Goal: Task Accomplishment & Management: Complete application form

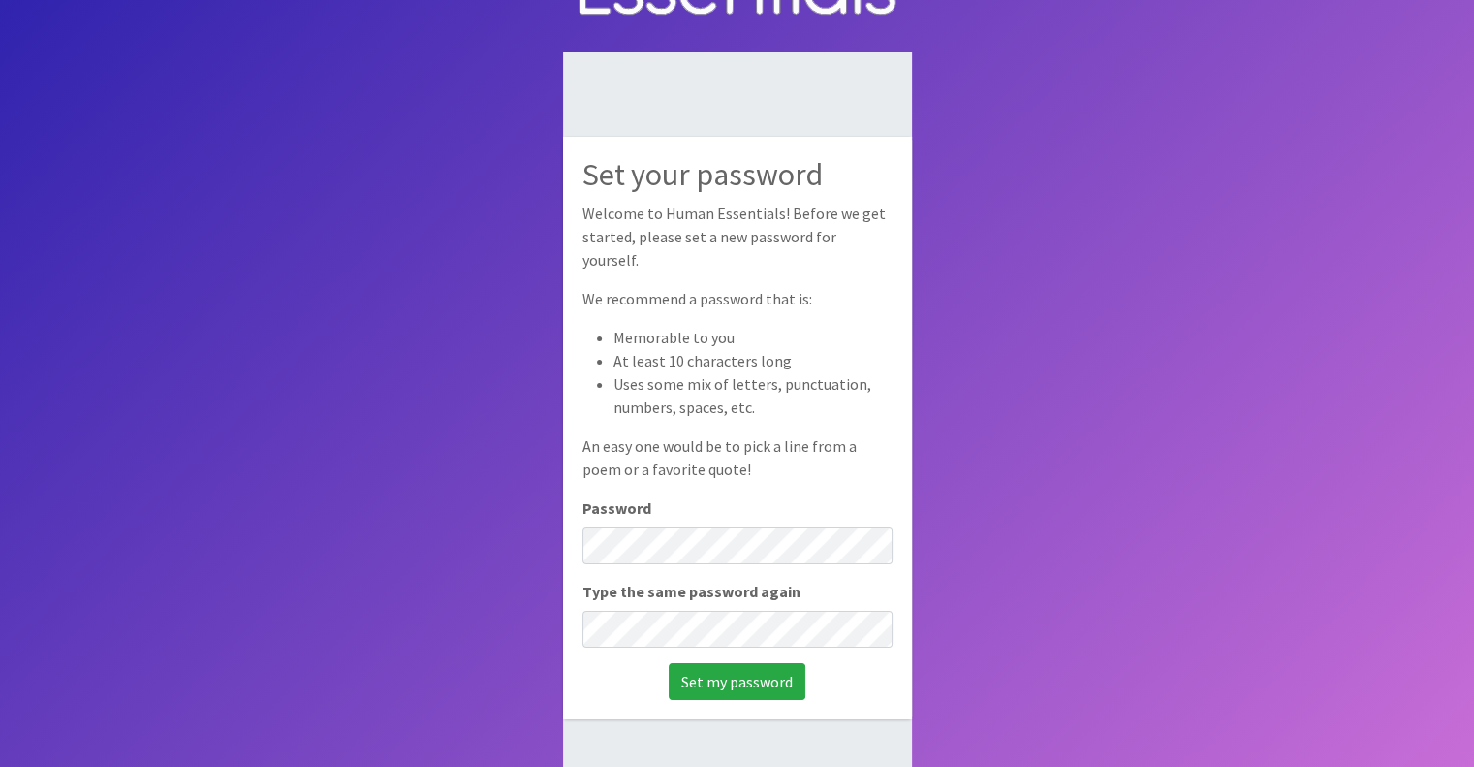
scroll to position [129, 0]
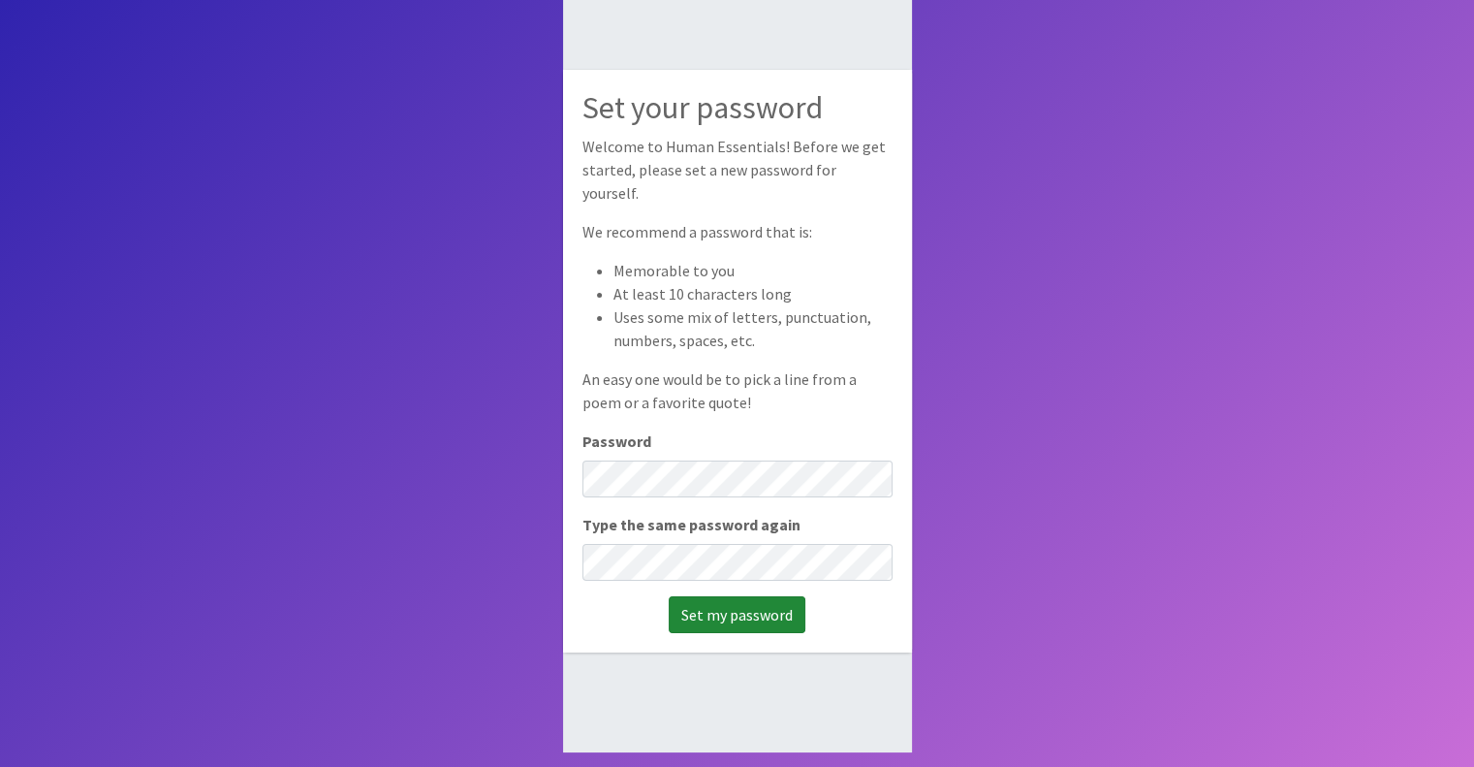
click at [727, 603] on input "Set my password" at bounding box center [737, 614] width 137 height 37
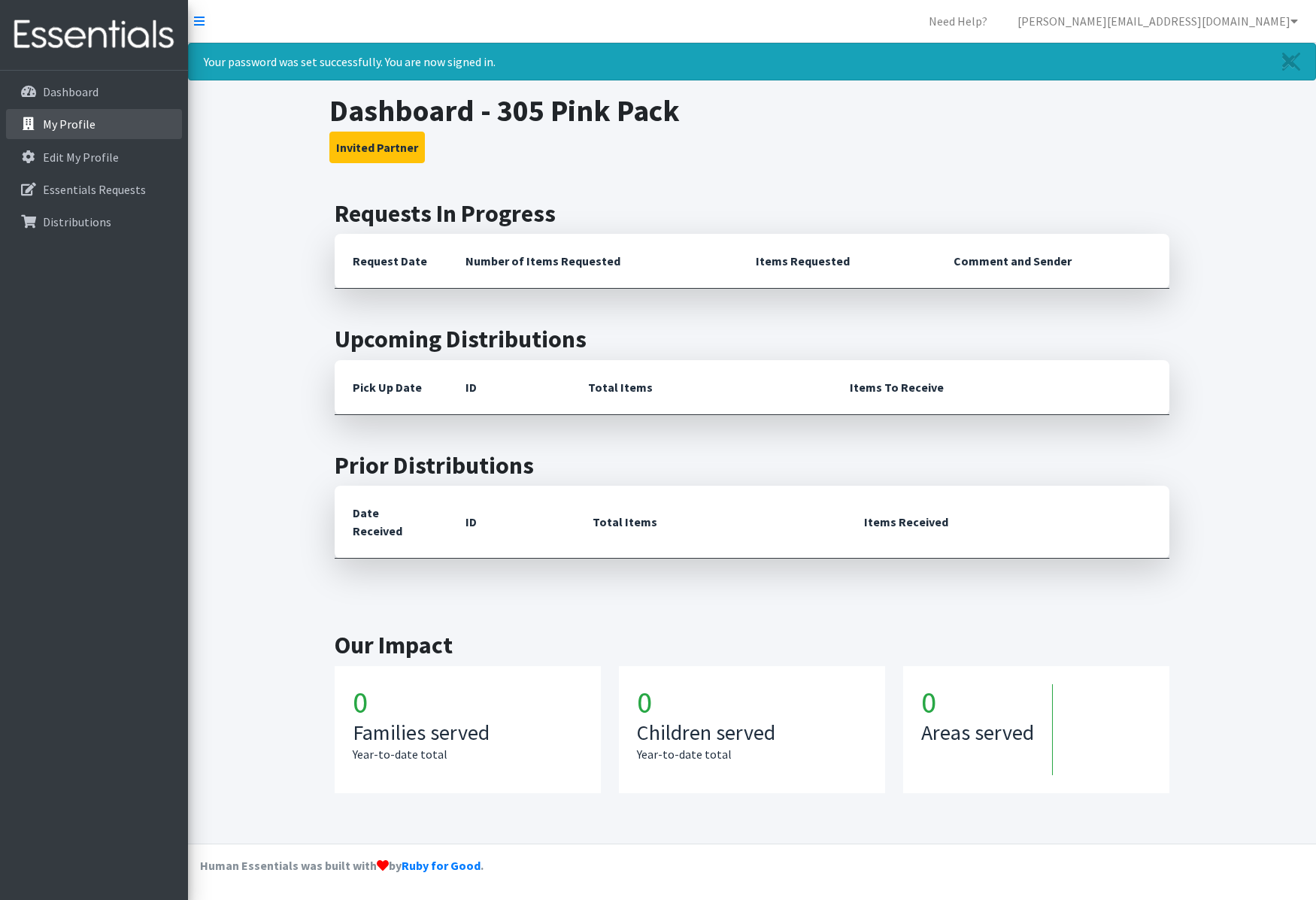
click at [56, 119] on p "My Profile" at bounding box center [69, 123] width 53 height 15
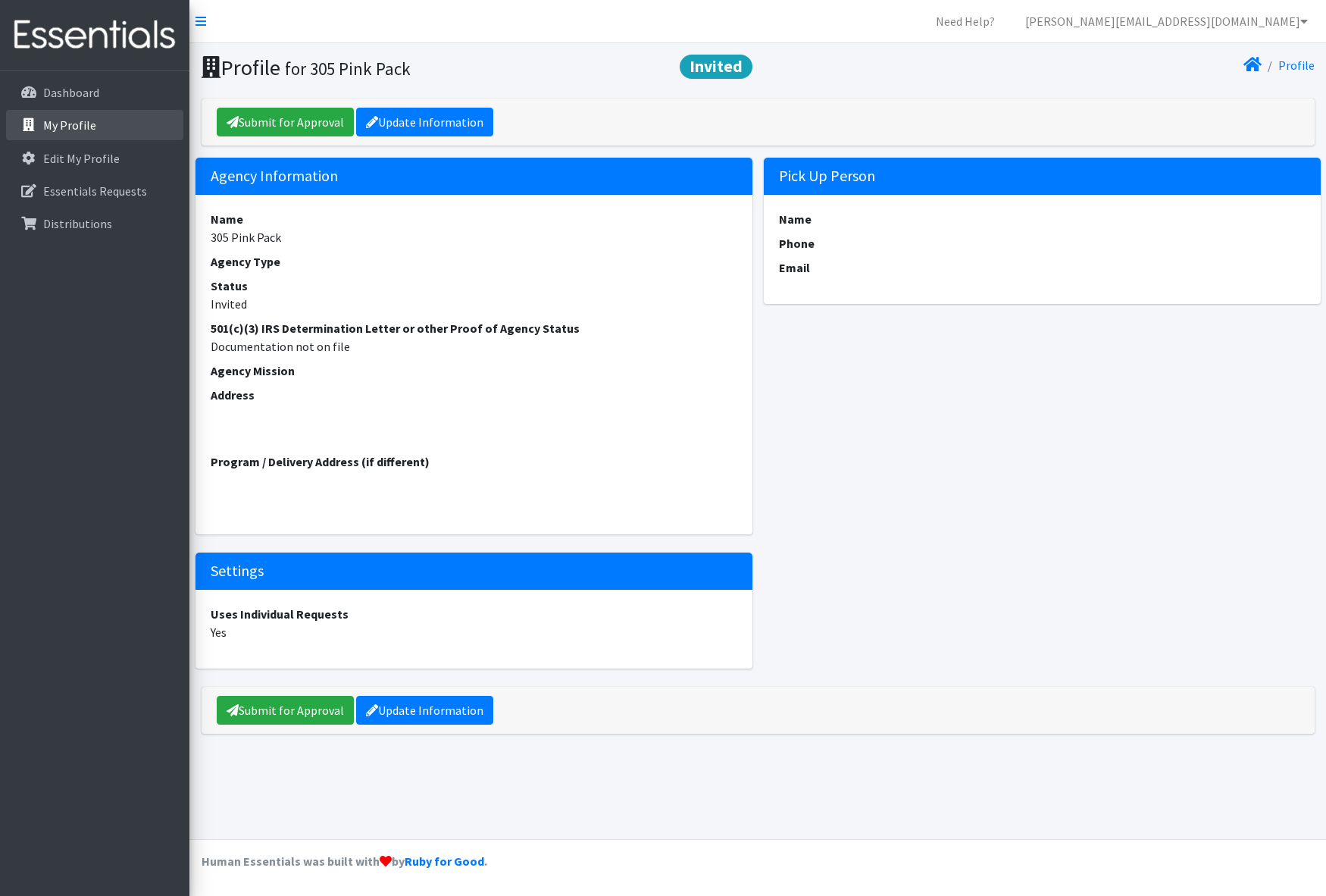
click at [94, 134] on link "My Profile" at bounding box center [95, 125] width 177 height 30
click at [445, 120] on link "Update Information" at bounding box center [425, 122] width 137 height 29
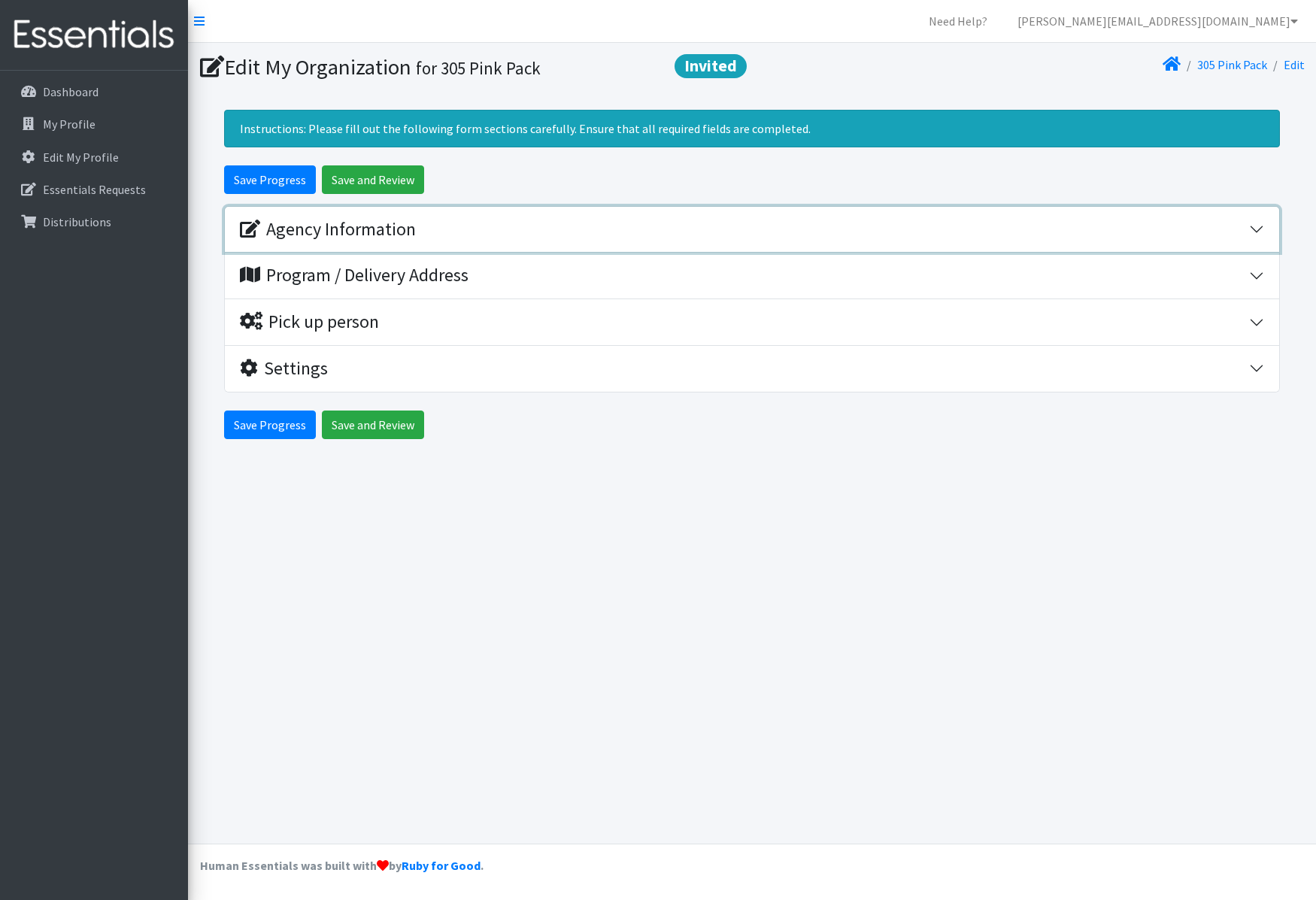
click at [371, 229] on div "Agency Information" at bounding box center [327, 230] width 176 height 22
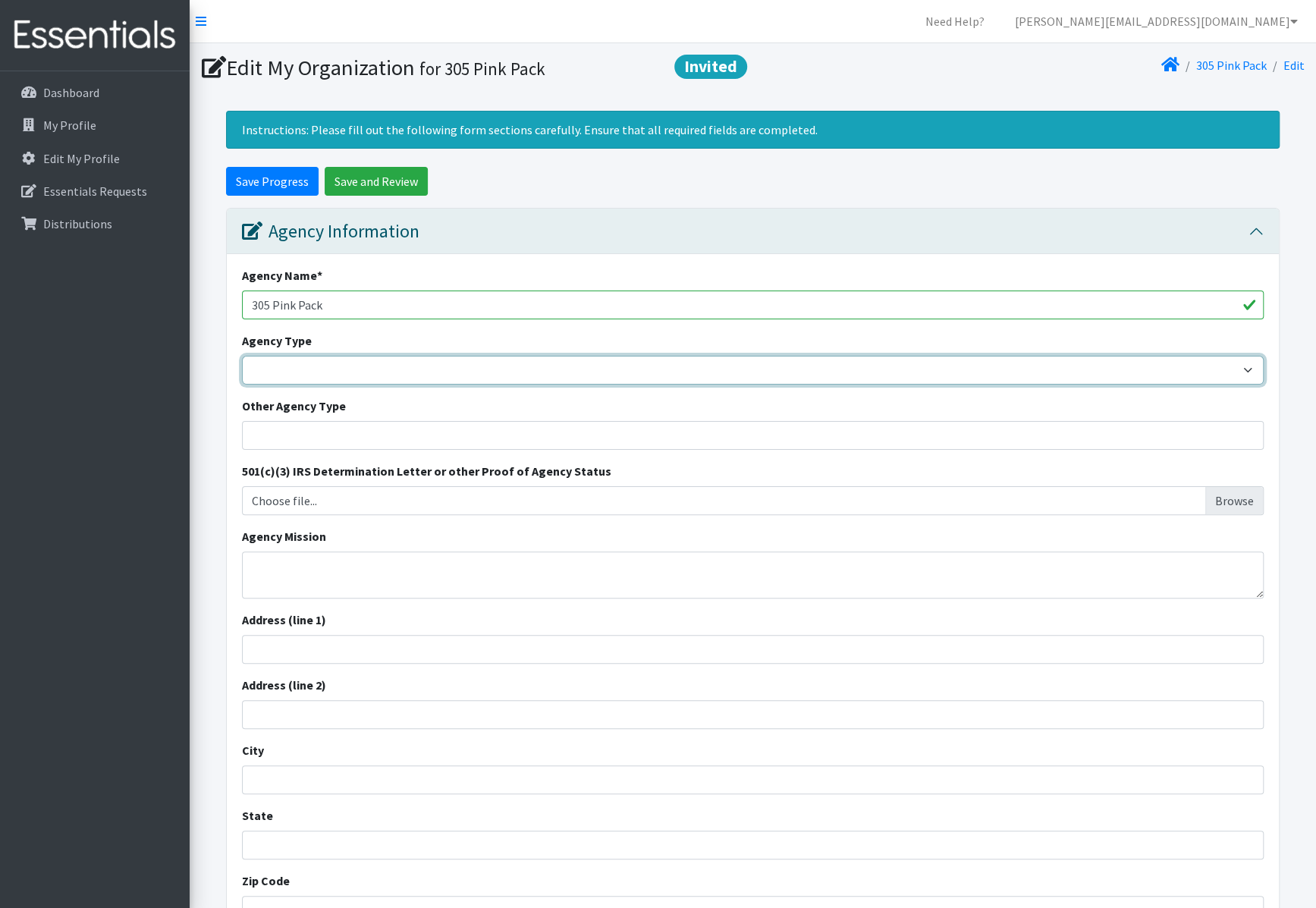
click at [343, 359] on select "Basic Needs Bank Career technical training Child abuse resource center Church o…" at bounding box center [752, 370] width 1021 height 29
click at [242, 356] on select "Basic Needs Bank Career technical training Child abuse resource center Church o…" at bounding box center [752, 370] width 1021 height 29
click at [382, 371] on select "Basic Needs Bank Career technical training Child abuse resource center Church o…" at bounding box center [752, 370] width 1021 height 29
click at [382, 378] on select "Basic Needs Bank Career technical training Child abuse resource center Church o…" at bounding box center [752, 370] width 1021 height 29
click at [242, 356] on select "Basic Needs Bank Career technical training Child abuse resource center Church o…" at bounding box center [752, 370] width 1021 height 29
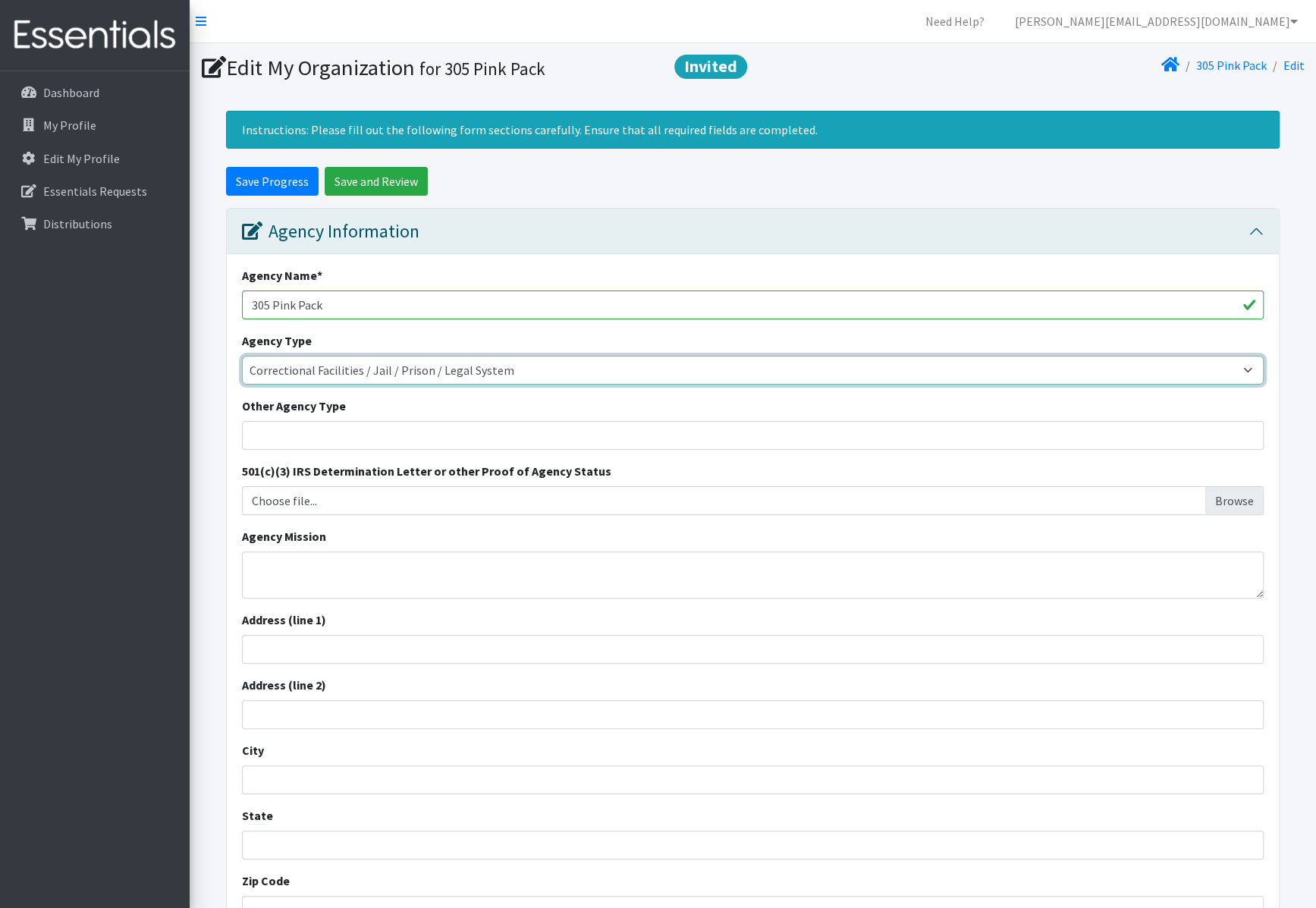
click at [351, 371] on select "Basic Needs Bank Career technical training Child abuse resource center Church o…" at bounding box center [752, 370] width 1021 height 29
click at [369, 376] on select "Basic Needs Bank Career technical training Child abuse resource center Church o…" at bounding box center [752, 370] width 1021 height 29
select select "other"
click at [242, 356] on select "Basic Needs Bank Career technical training Child abuse resource center Church o…" at bounding box center [752, 370] width 1021 height 29
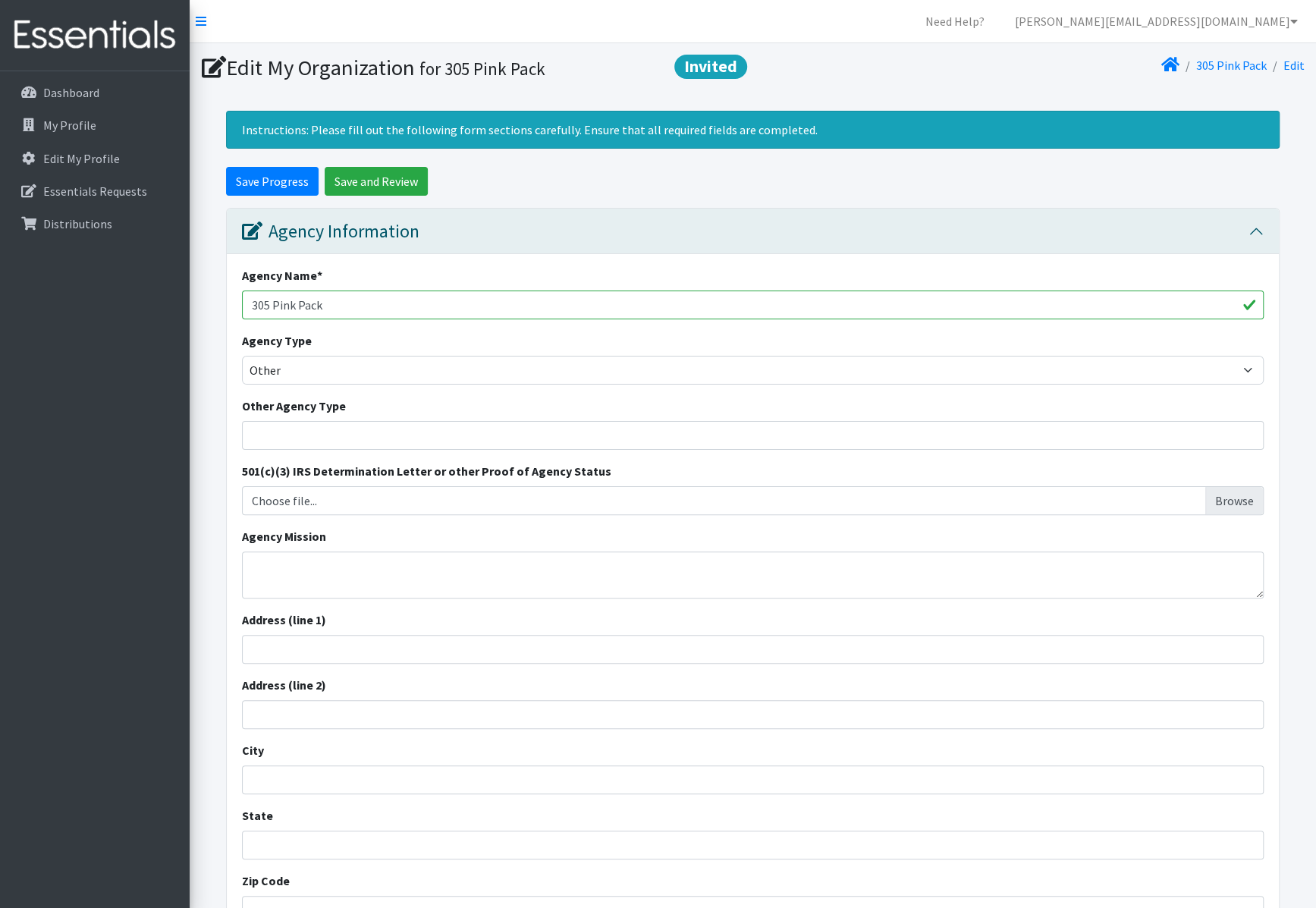
click at [375, 417] on div "Other Agency Type" at bounding box center [752, 423] width 1021 height 53
click at [379, 437] on input "Other Agency Type" at bounding box center [752, 435] width 1021 height 29
type input "c"
click at [420, 505] on input "Choose file..." at bounding box center [753, 500] width 1010 height 29
click at [344, 433] on input "Cancer Support Srevices" at bounding box center [752, 435] width 1021 height 29
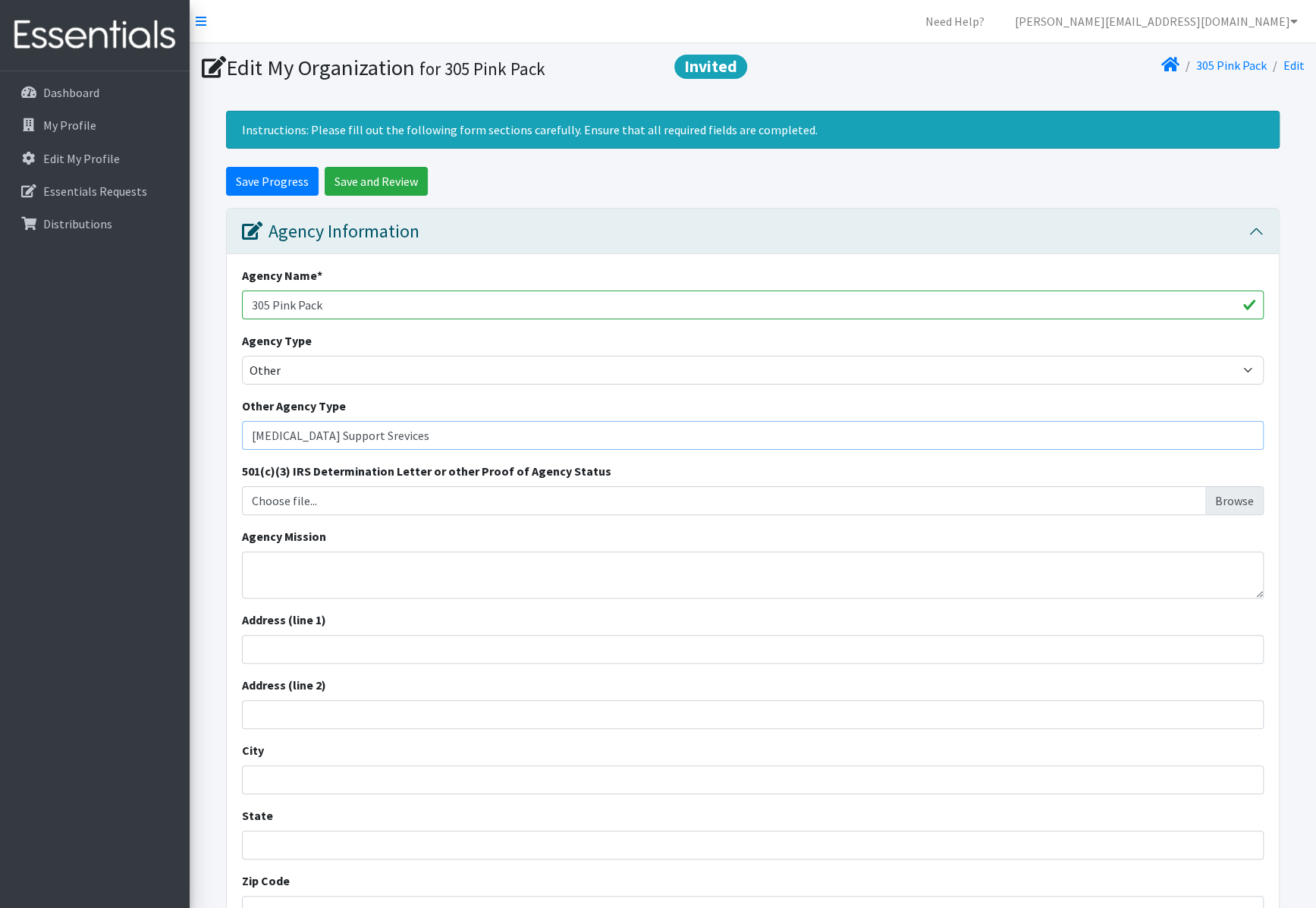
click at [342, 432] on input "Cancer Support Srevices" at bounding box center [752, 435] width 1021 height 29
type input "[MEDICAL_DATA] Support Services"
click at [430, 505] on input "Choose file..." at bounding box center [753, 500] width 1010 height 29
click at [1244, 503] on input "Choose file..." at bounding box center [753, 500] width 1010 height 29
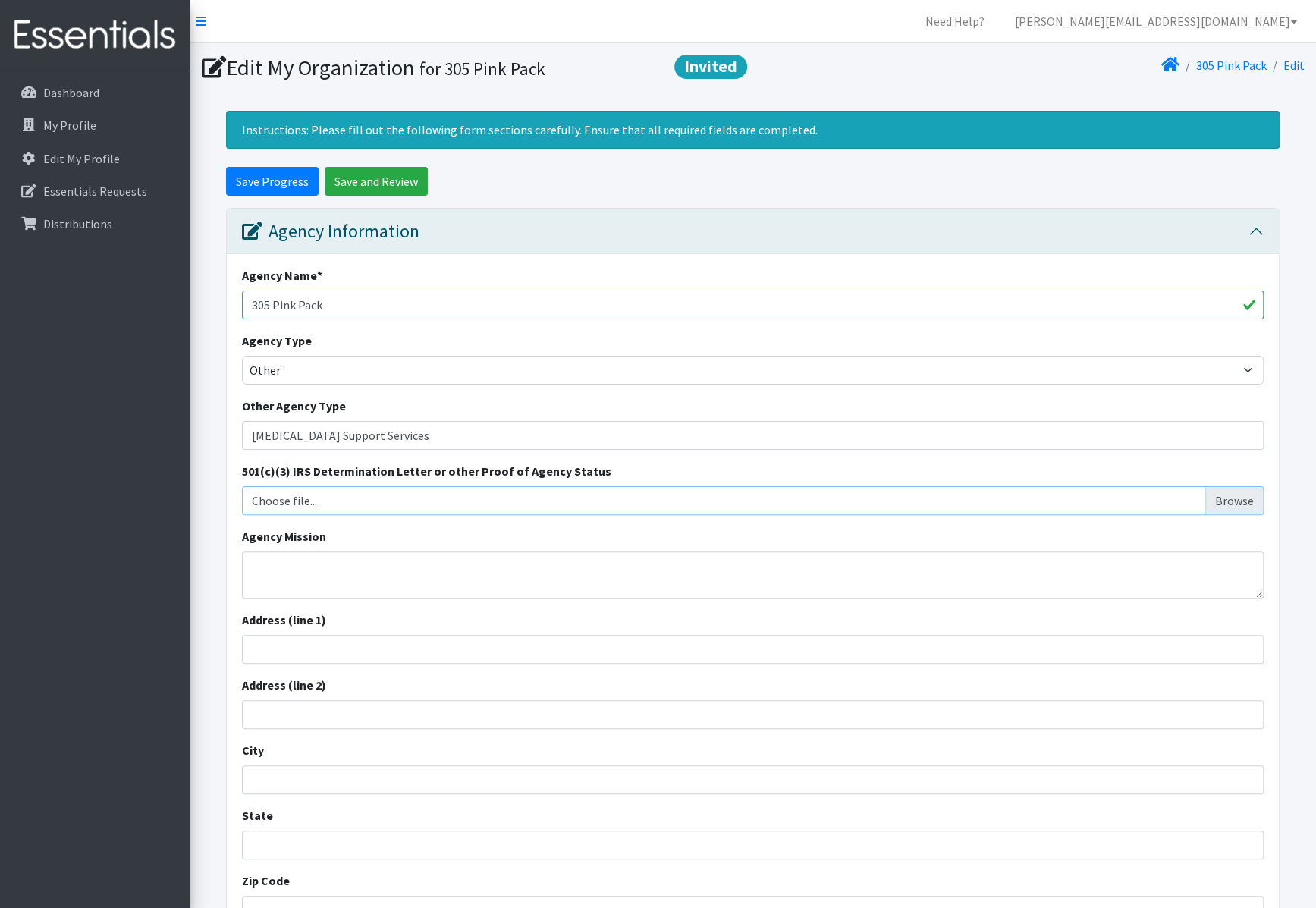
type input "C:\fakepath\Updated 501c3.pdf"
click at [309, 559] on textarea "Agency Mission" at bounding box center [752, 575] width 1021 height 47
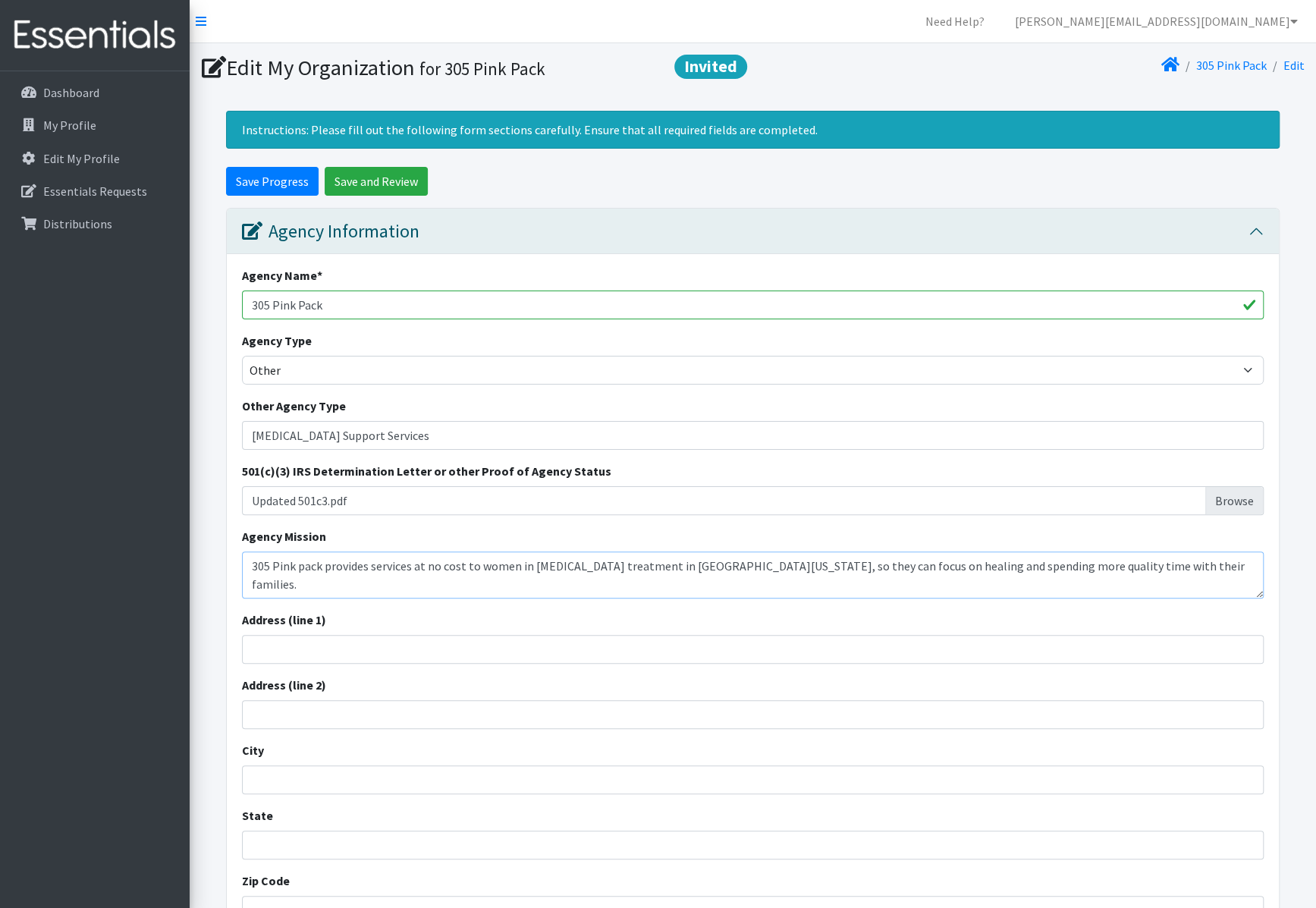
type textarea "305 Pink pack provides services at no cost to women in [MEDICAL_DATA] treatment…"
type input "[STREET_ADDRESS]"
type input "#317"
type input "Coral Gables"
type input "FL"
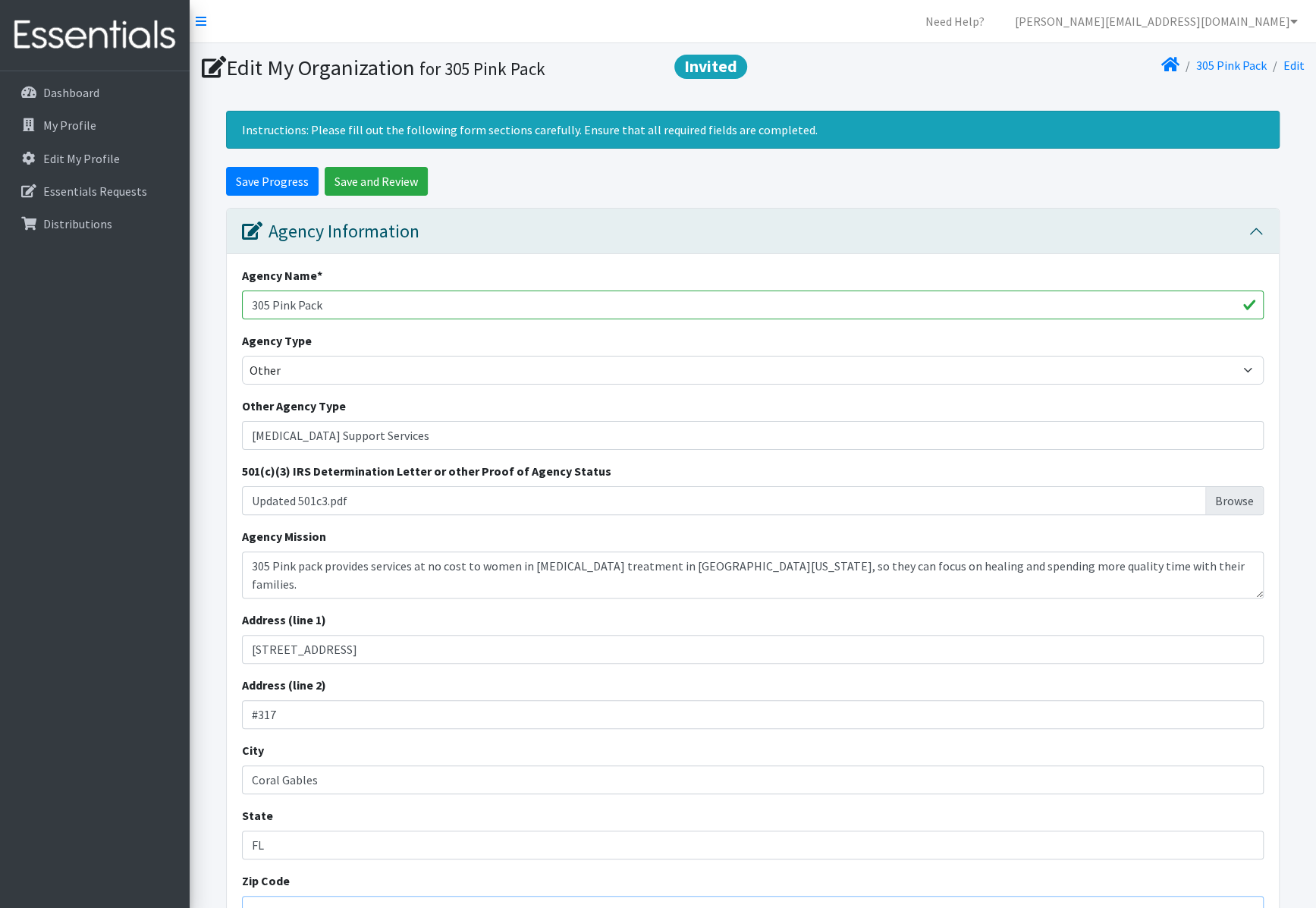
scroll to position [9, 0]
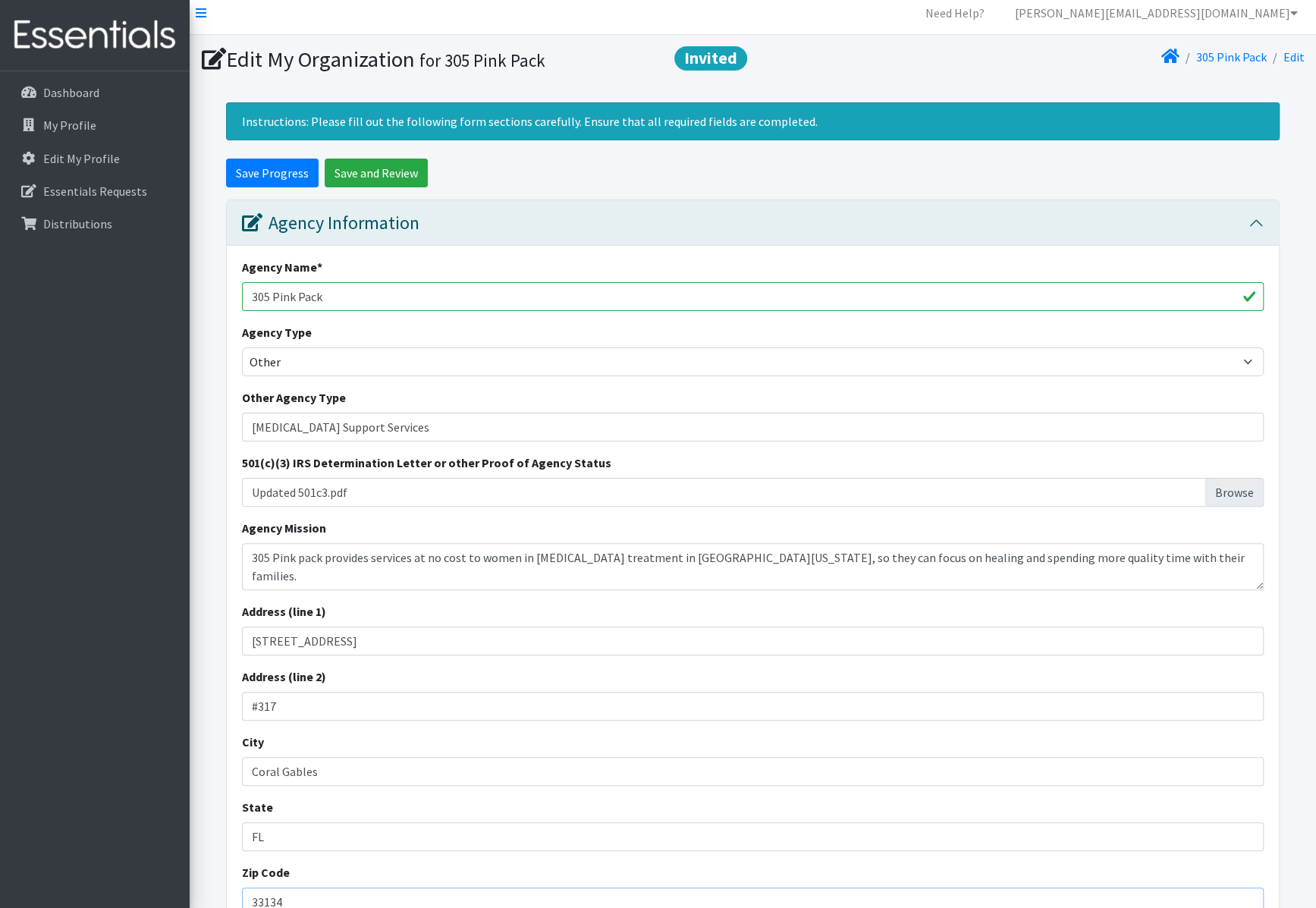
type input "33134"
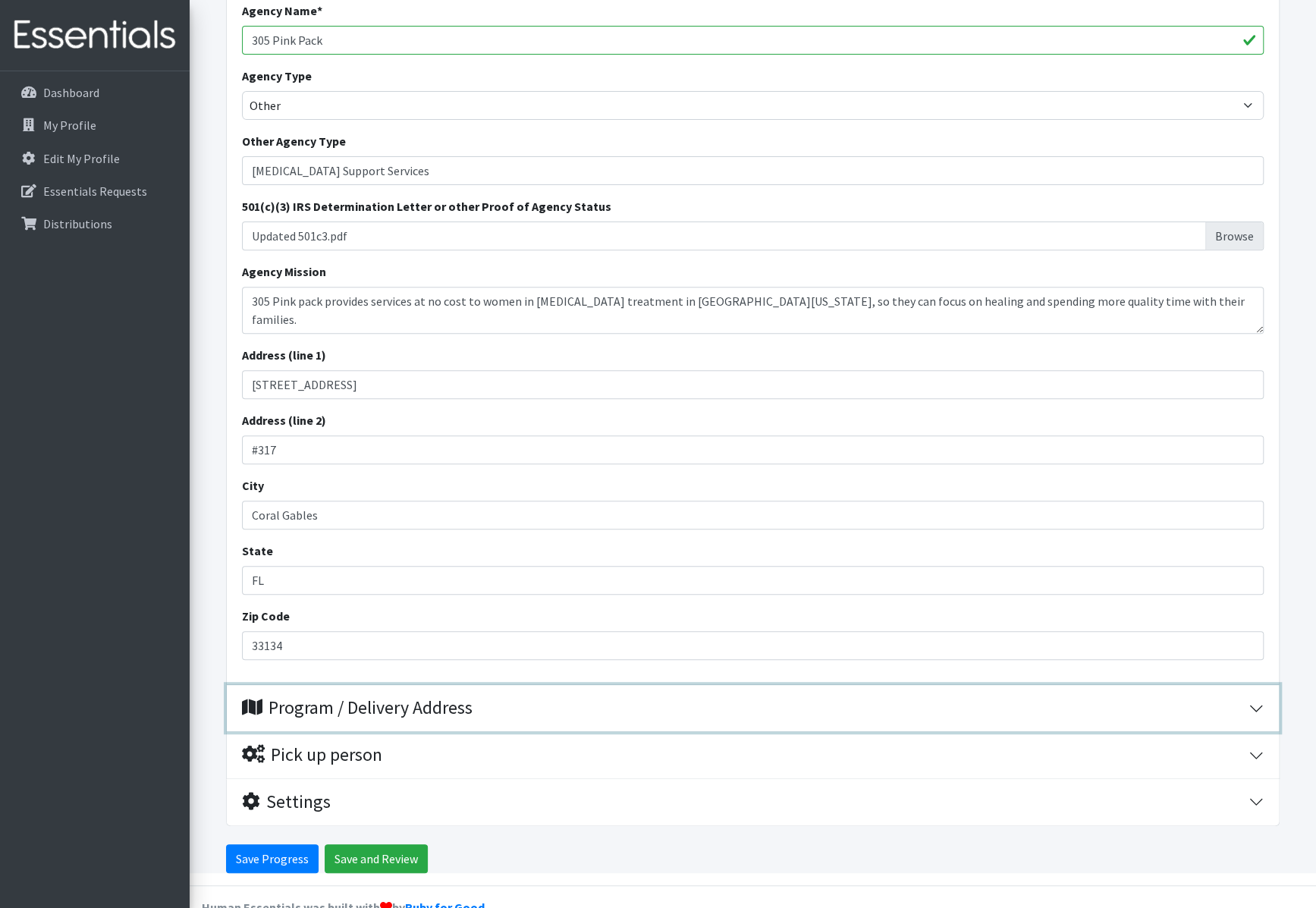
scroll to position [295, 0]
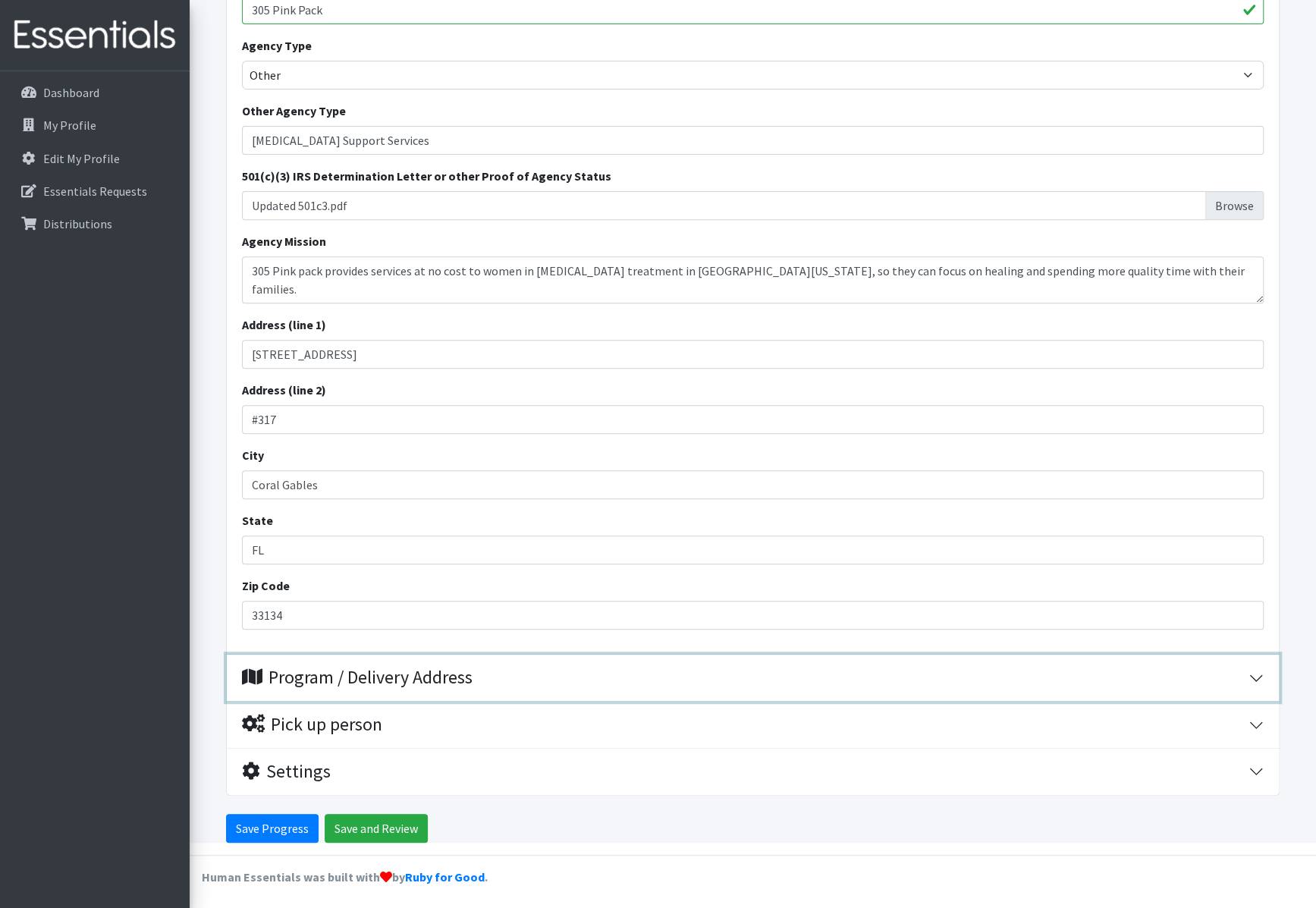
click at [367, 686] on div "Program / Delivery Address" at bounding box center [357, 678] width 231 height 22
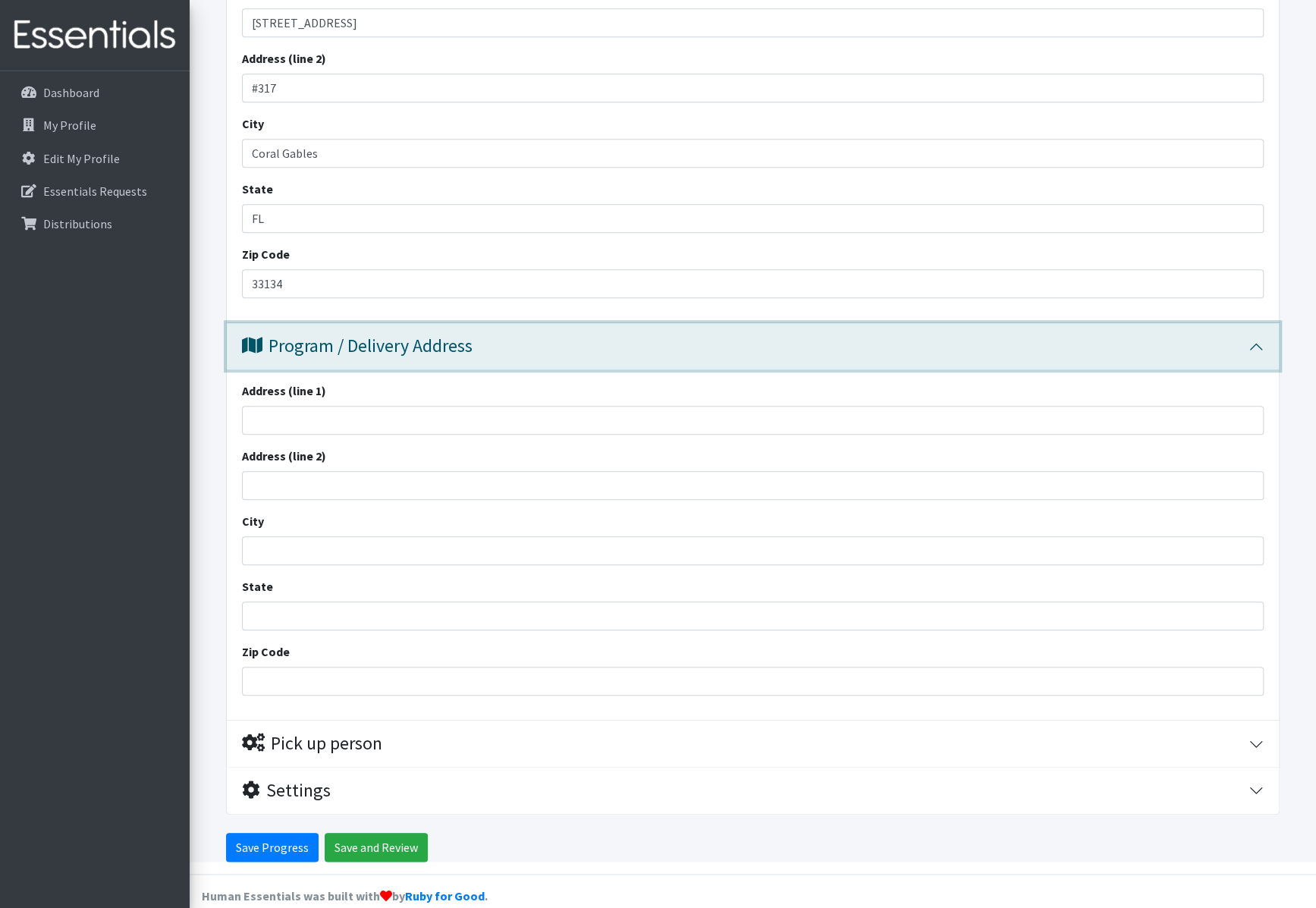
scroll to position [646, 0]
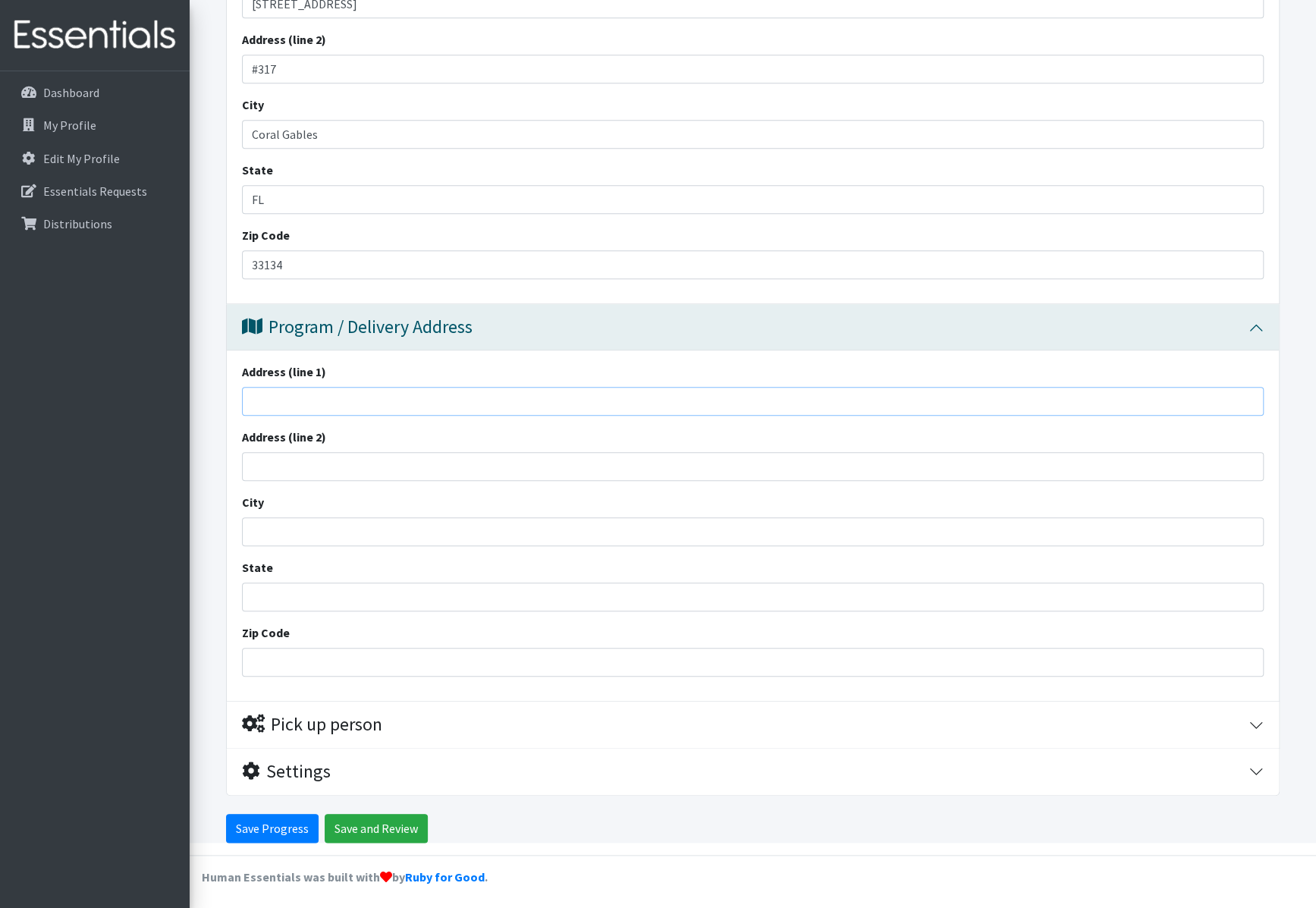
click at [335, 410] on input "Address (line 1)" at bounding box center [752, 401] width 1021 height 29
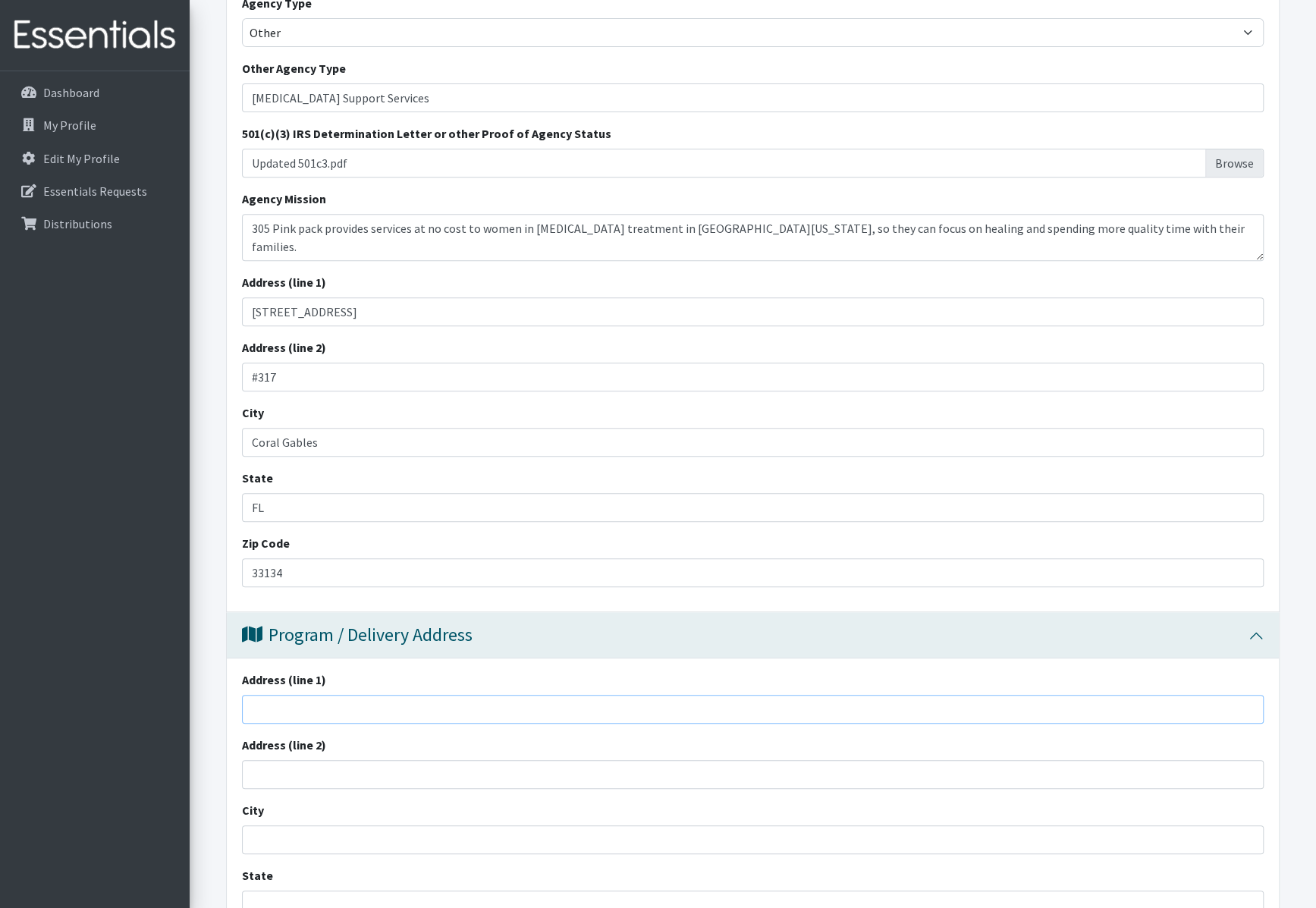
scroll to position [418, 0]
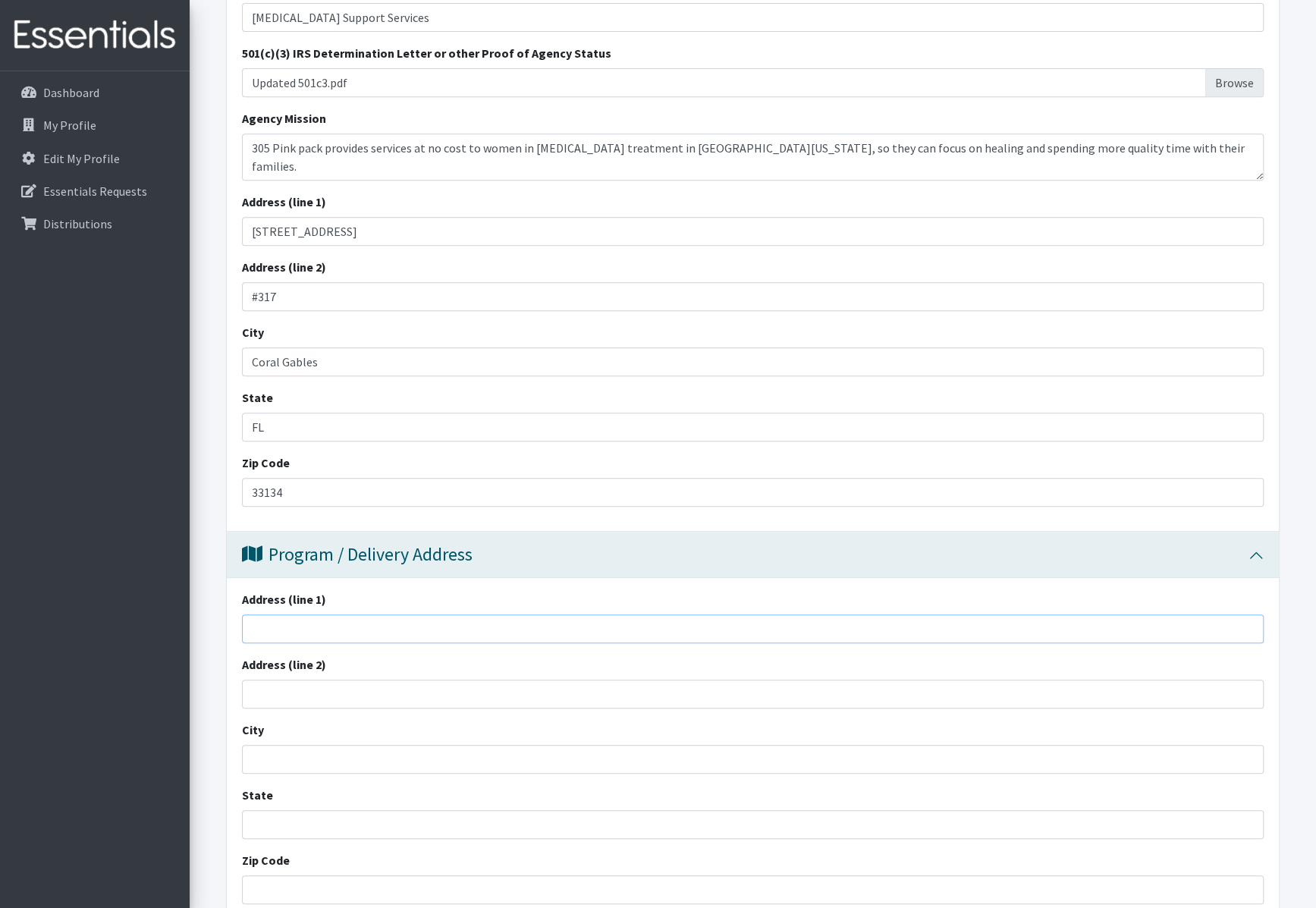
click at [376, 634] on input "Address (line 1)" at bounding box center [752, 629] width 1021 height 29
type input "[STREET_ADDRESS]"
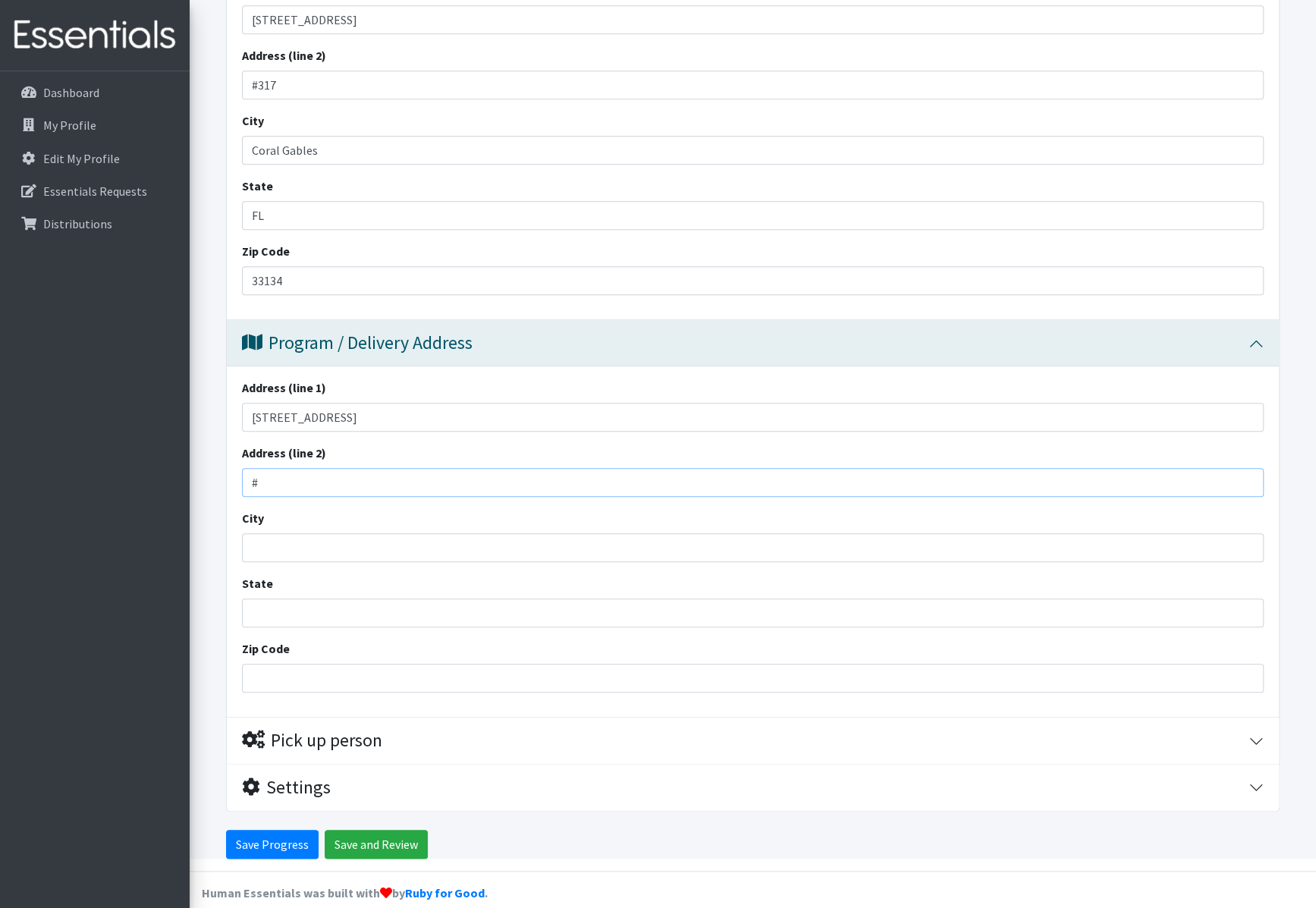
scroll to position [646, 0]
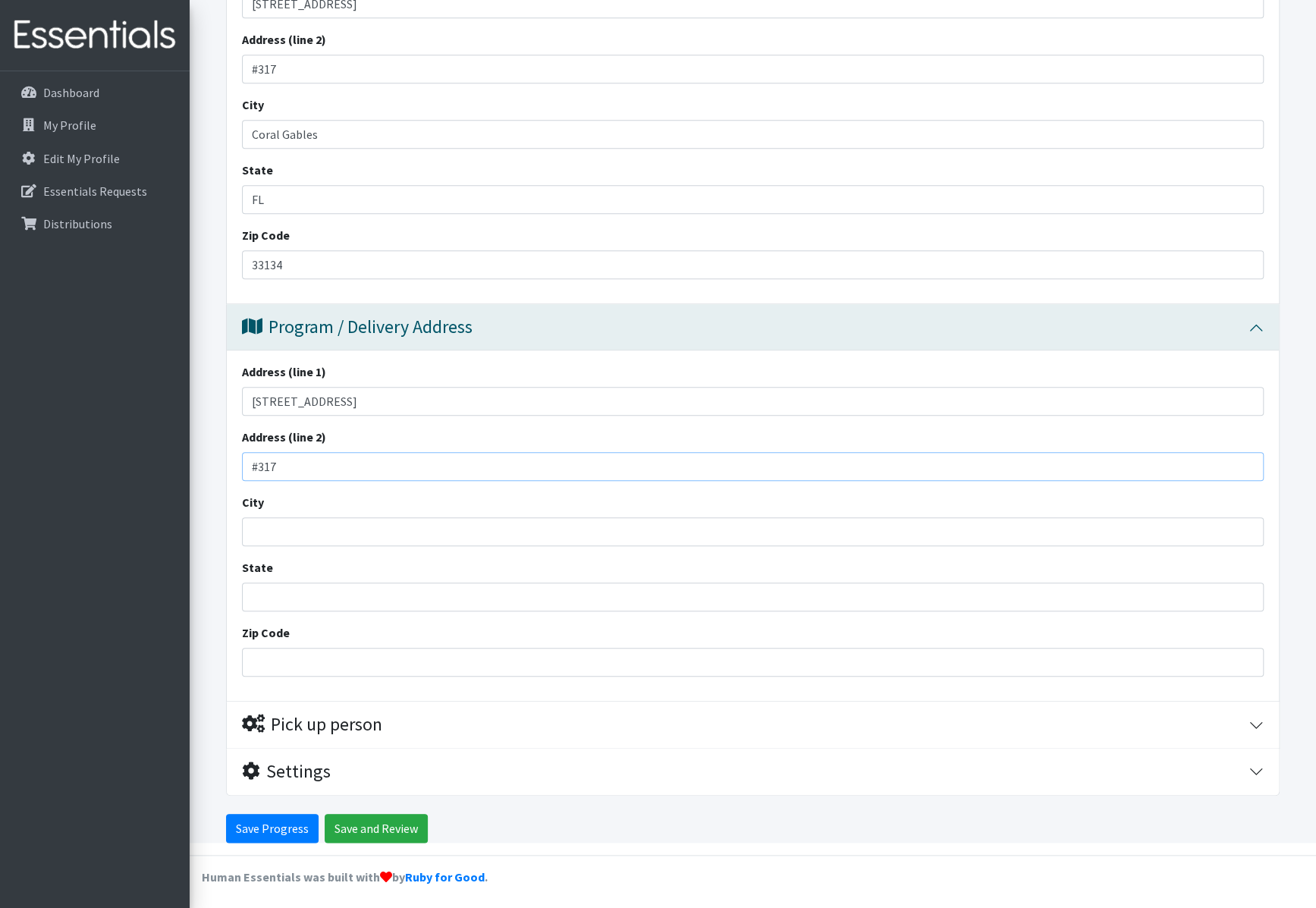
type input "#317"
click at [413, 523] on input "City" at bounding box center [752, 531] width 1021 height 29
type input "Coral Gables"
type input "FL"
type input "33134"
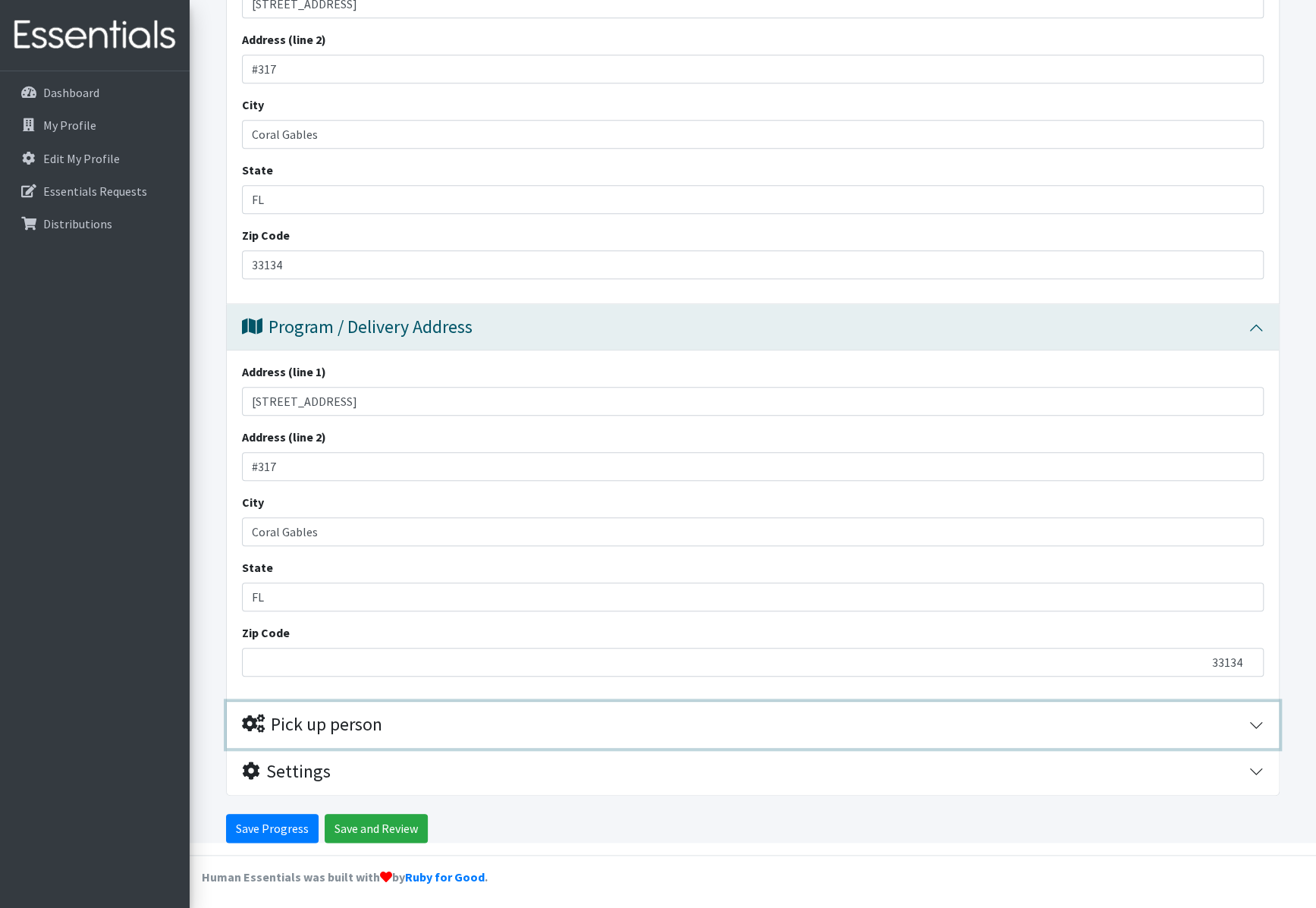
click at [401, 719] on div "Pick up person" at bounding box center [745, 725] width 1006 height 22
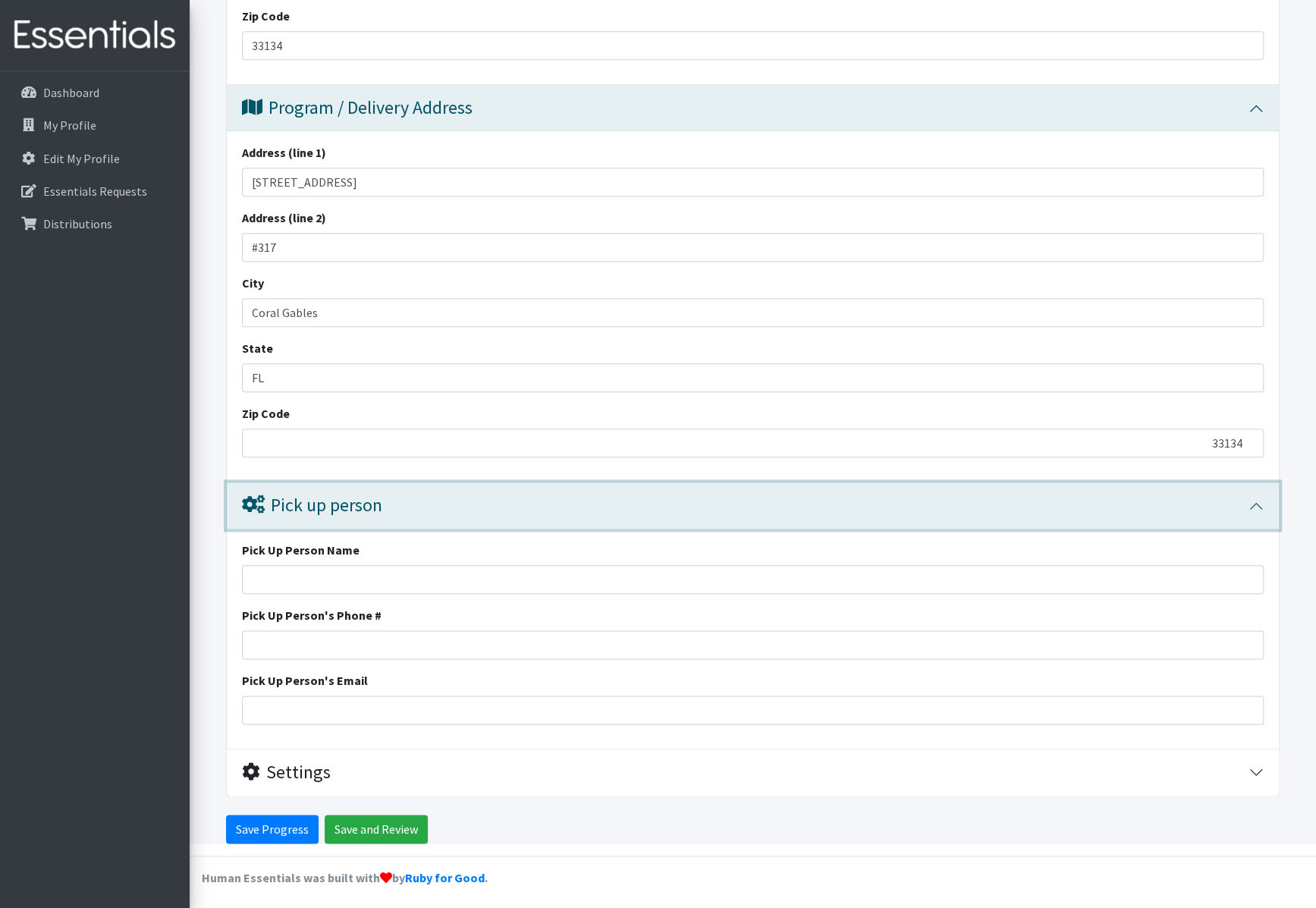
scroll to position [866, 0]
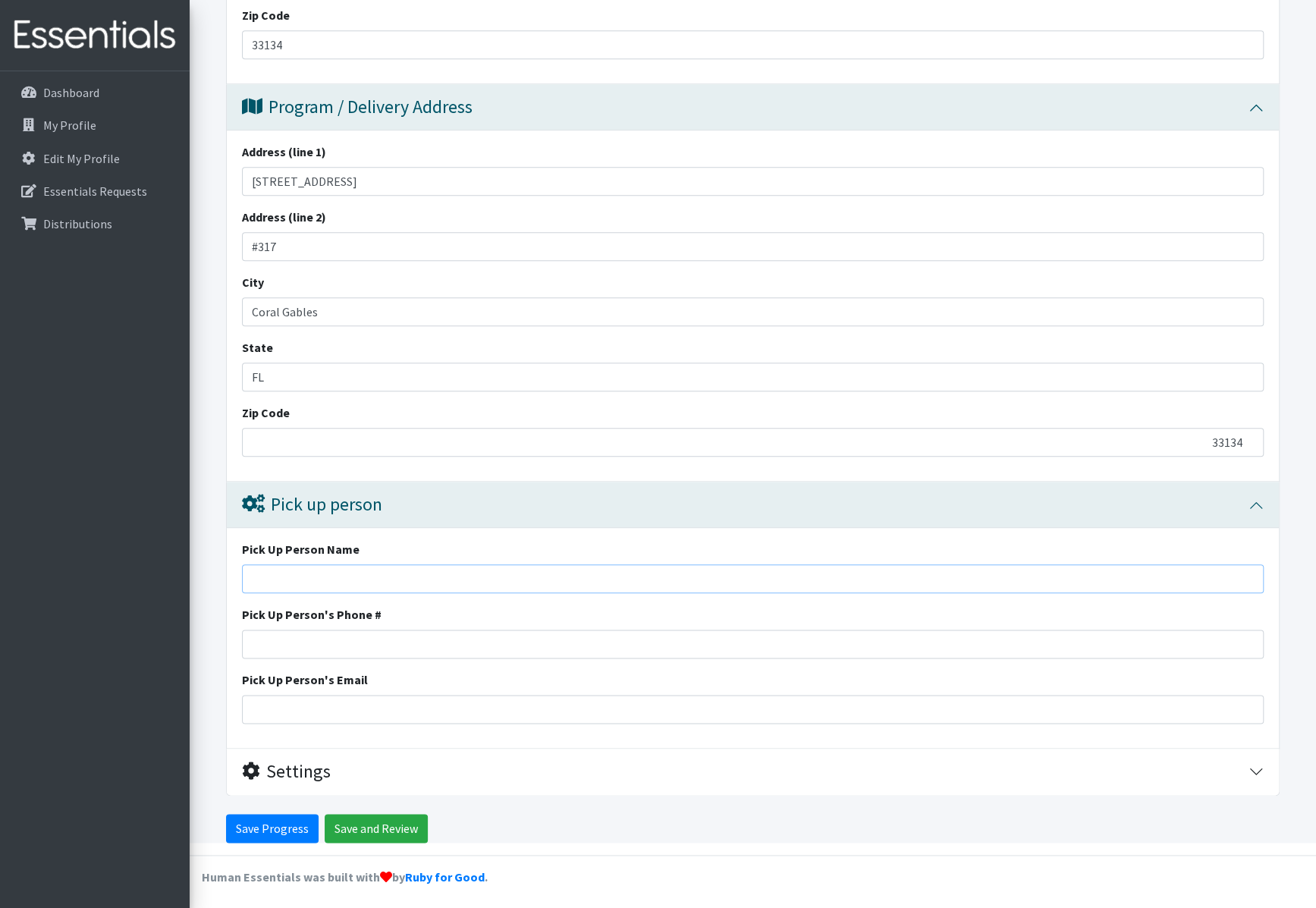
click at [394, 581] on input "Pick Up Person Name" at bounding box center [752, 578] width 1021 height 29
type input "[PERSON_NAME]"
type input "3058591224"
type input "[PERSON_NAME][EMAIL_ADDRESS][DOMAIN_NAME]"
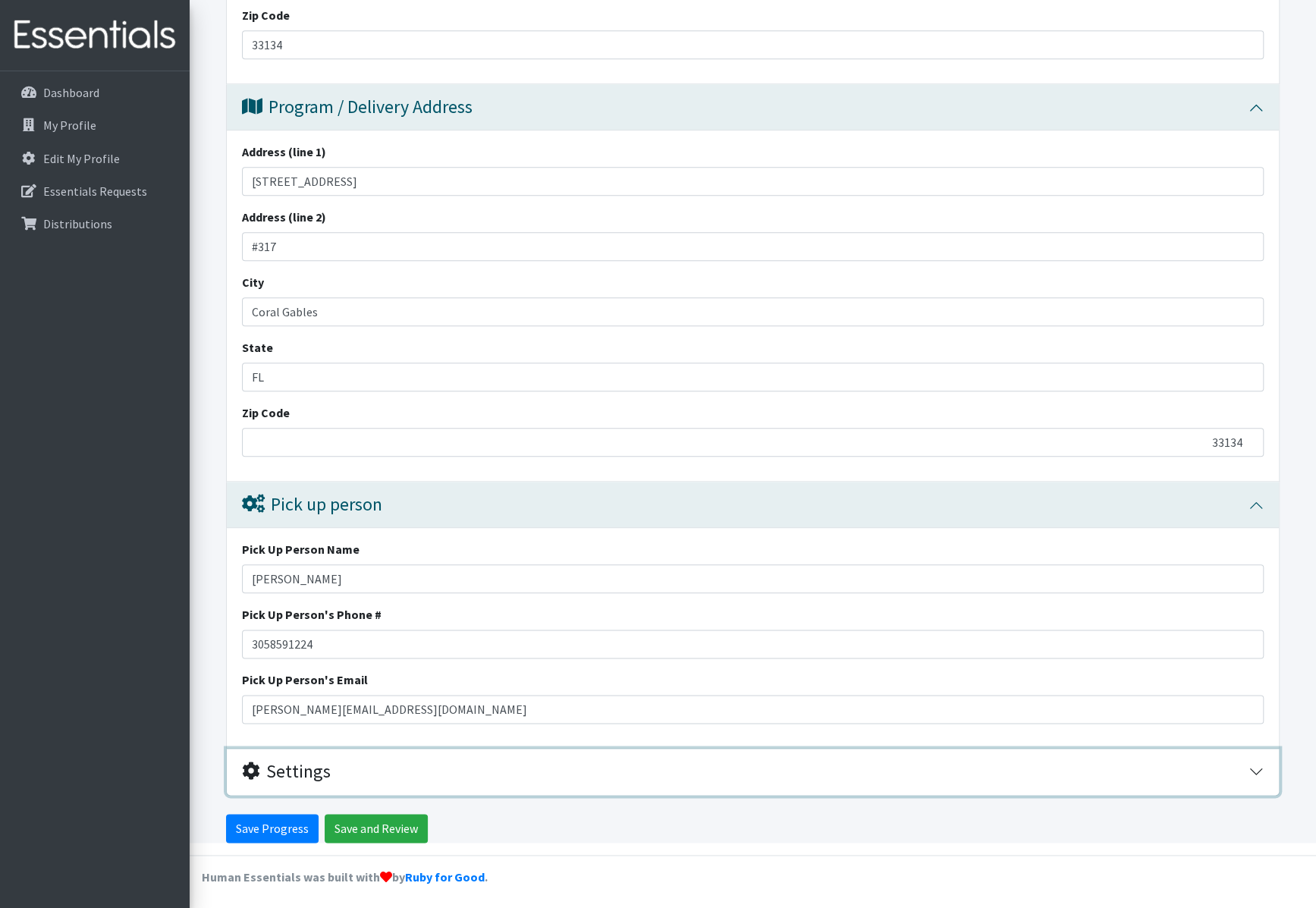
click at [323, 769] on div "Settings" at bounding box center [286, 772] width 88 height 22
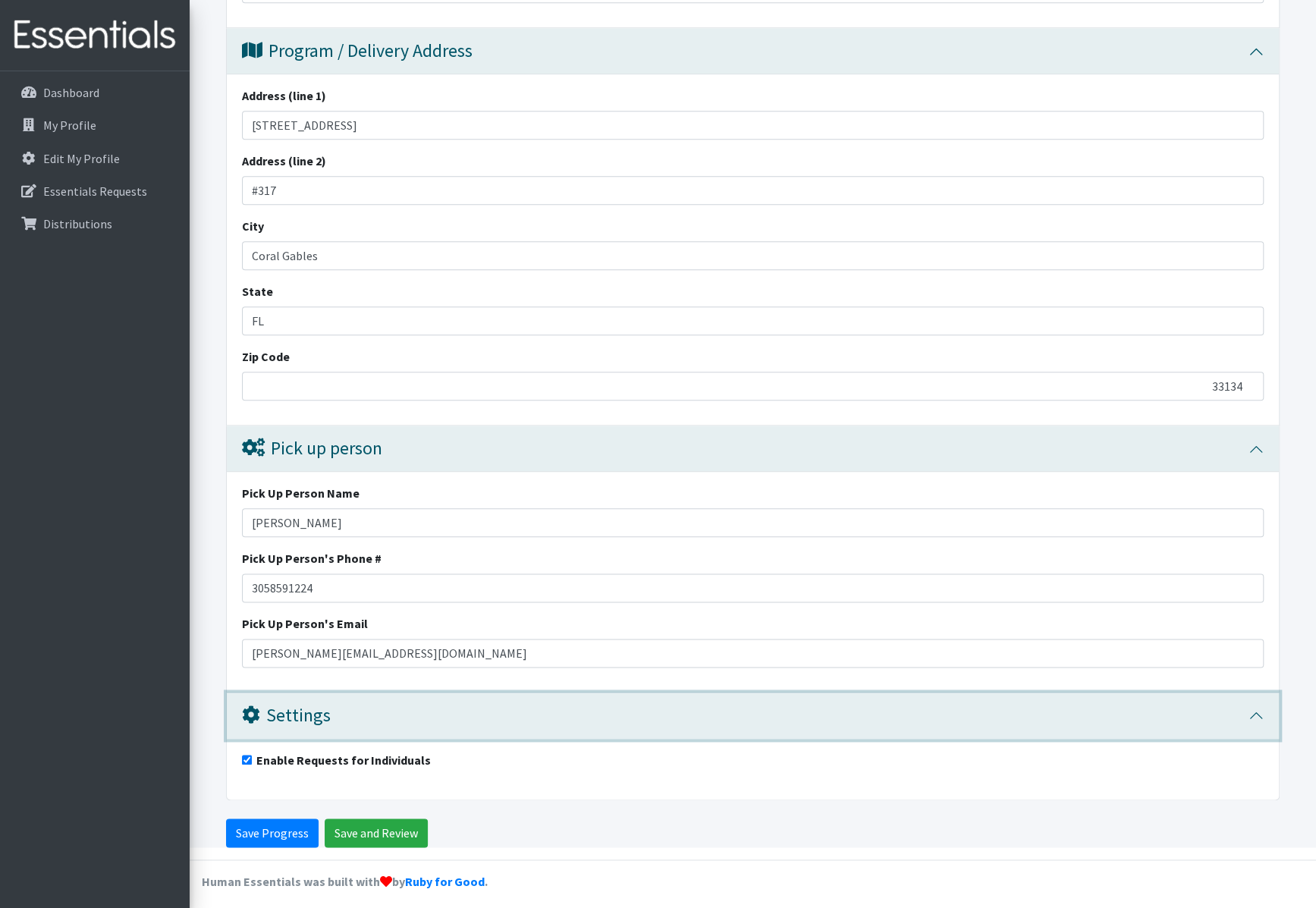
scroll to position [926, 0]
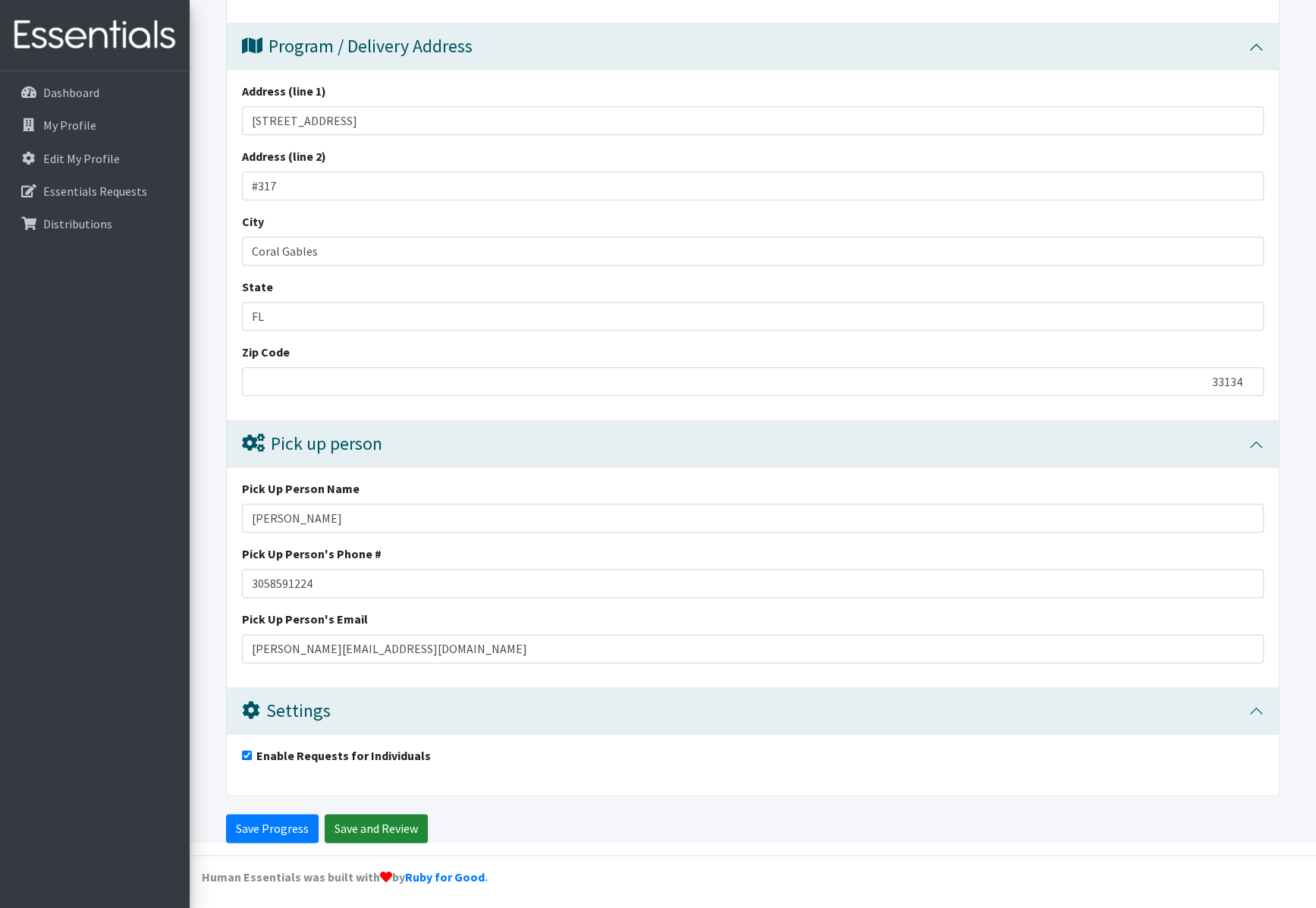
click at [354, 831] on input "Save and Review" at bounding box center [376, 828] width 103 height 29
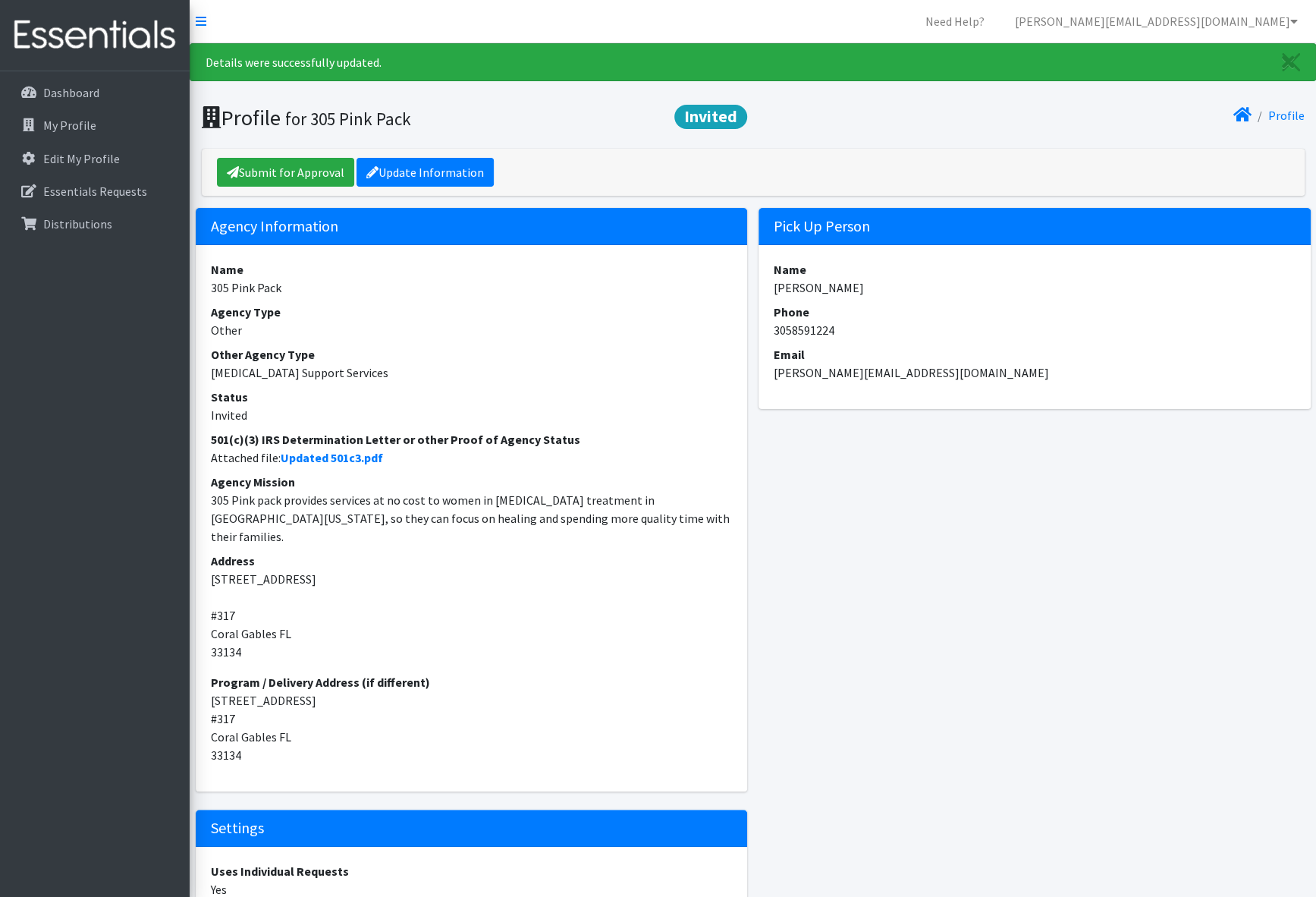
scroll to position [142, 0]
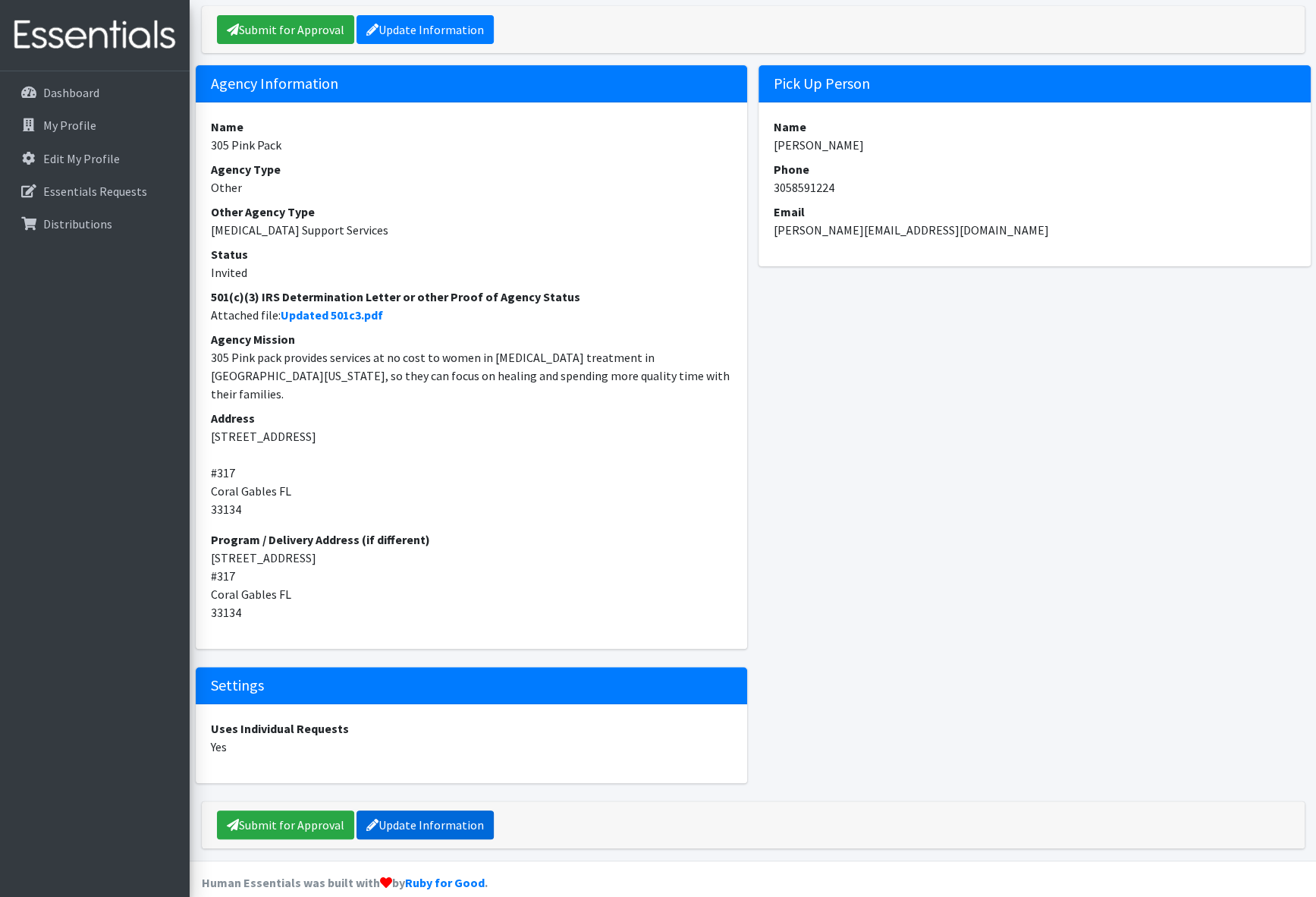
click at [376, 810] on link "Update Information" at bounding box center [425, 824] width 137 height 29
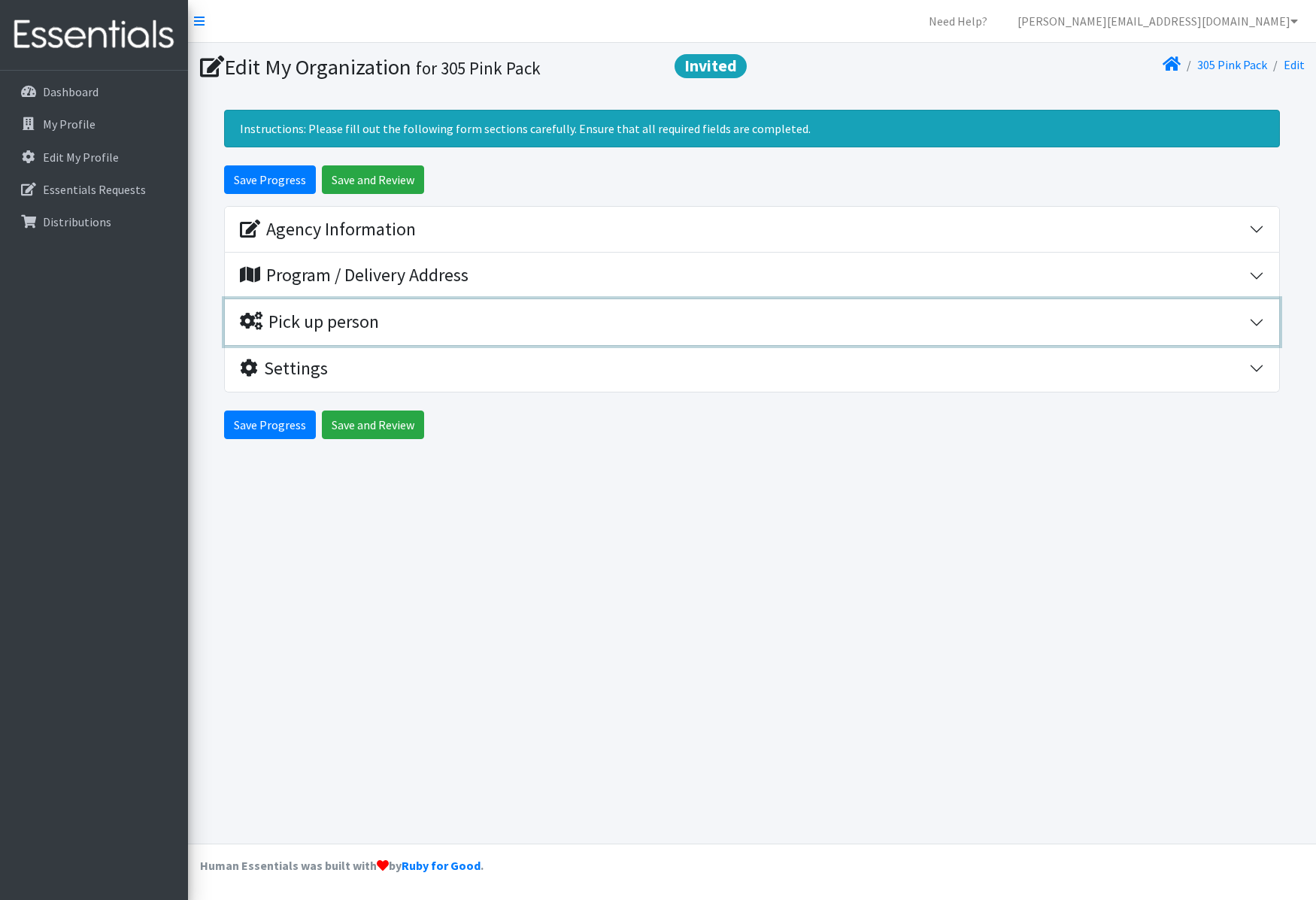
click at [417, 319] on div "Pick up person" at bounding box center [744, 322] width 1010 height 22
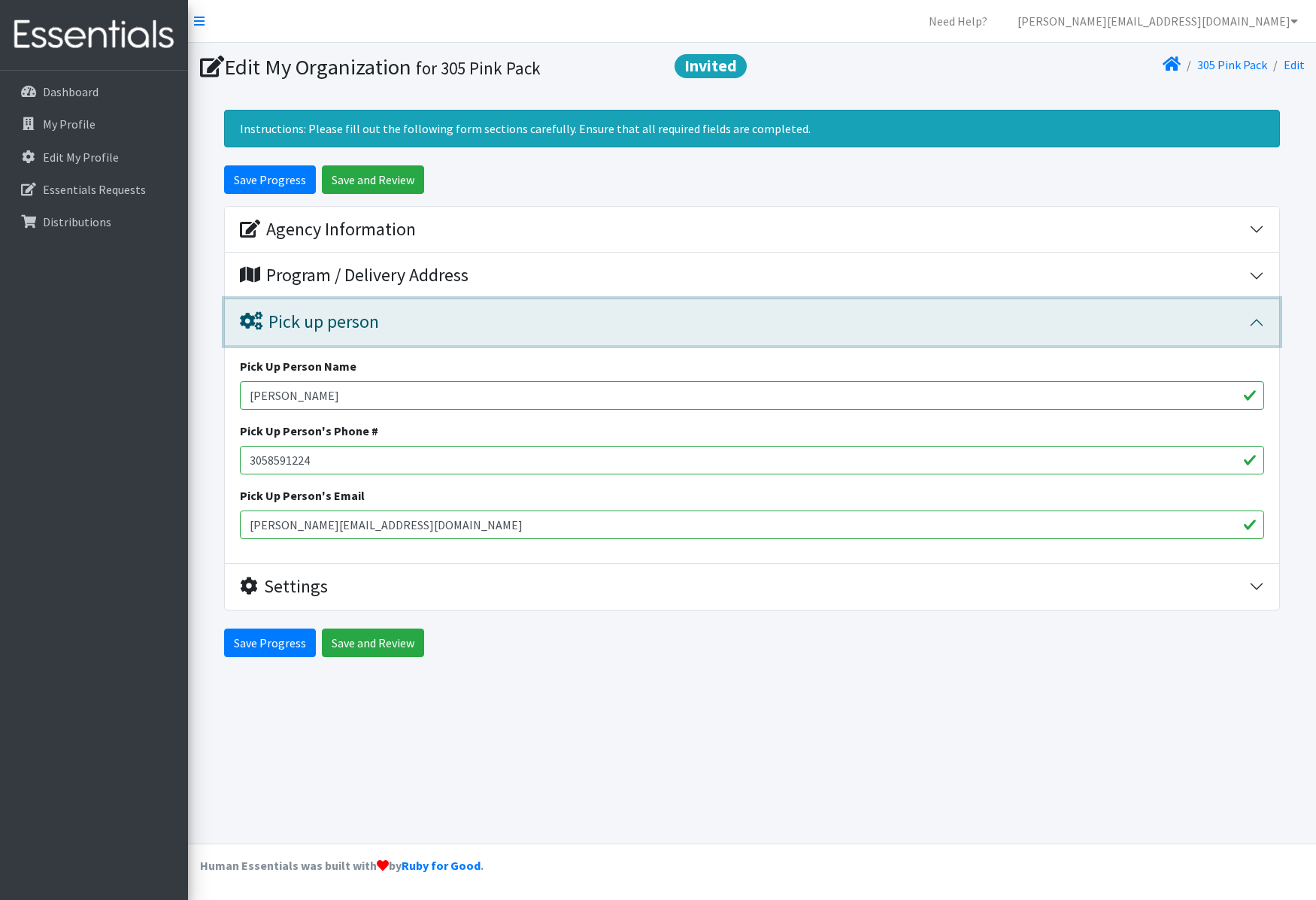
click at [417, 319] on div "Pick up person" at bounding box center [744, 322] width 1010 height 22
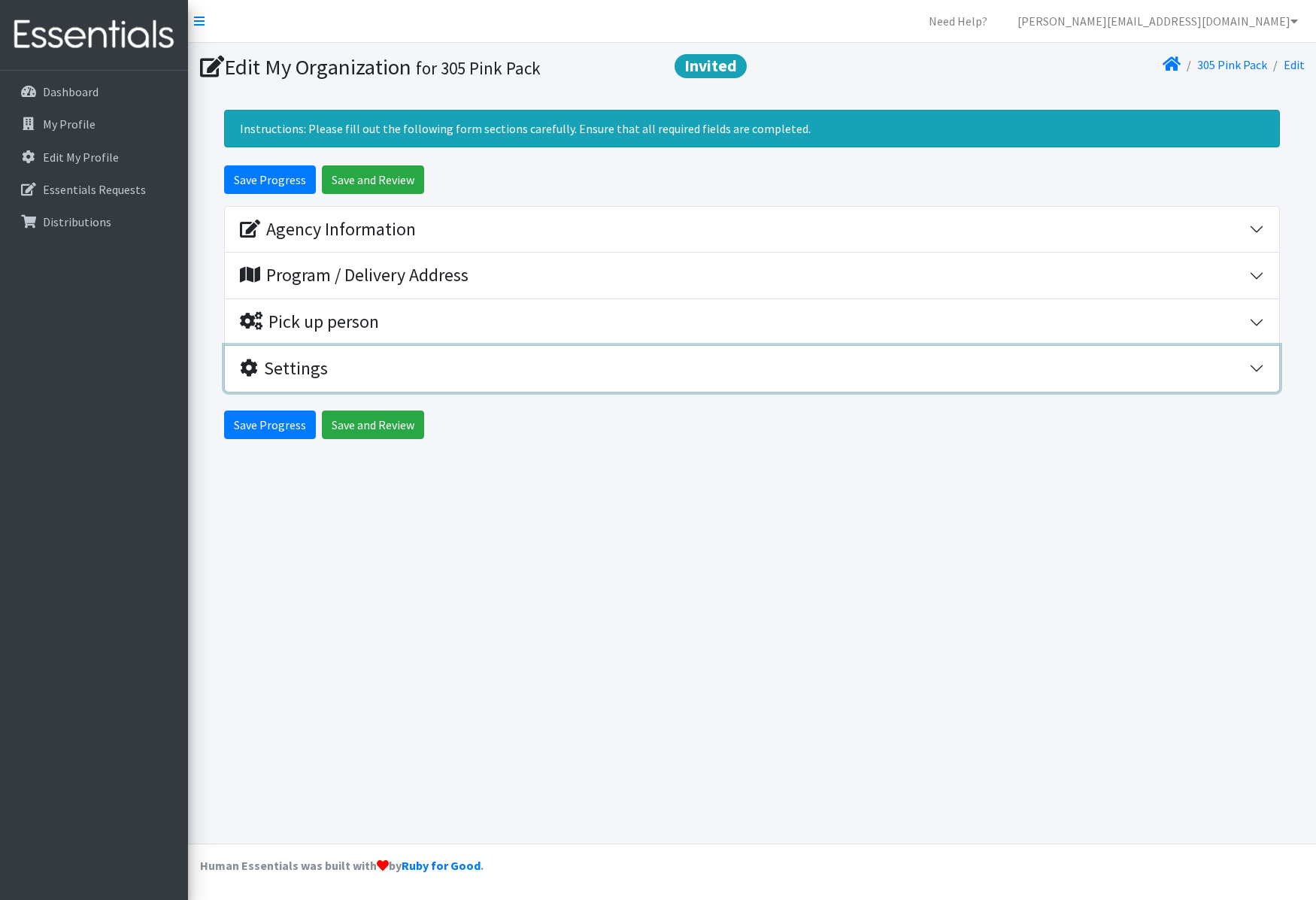
click at [393, 376] on div "Settings" at bounding box center [744, 369] width 1010 height 22
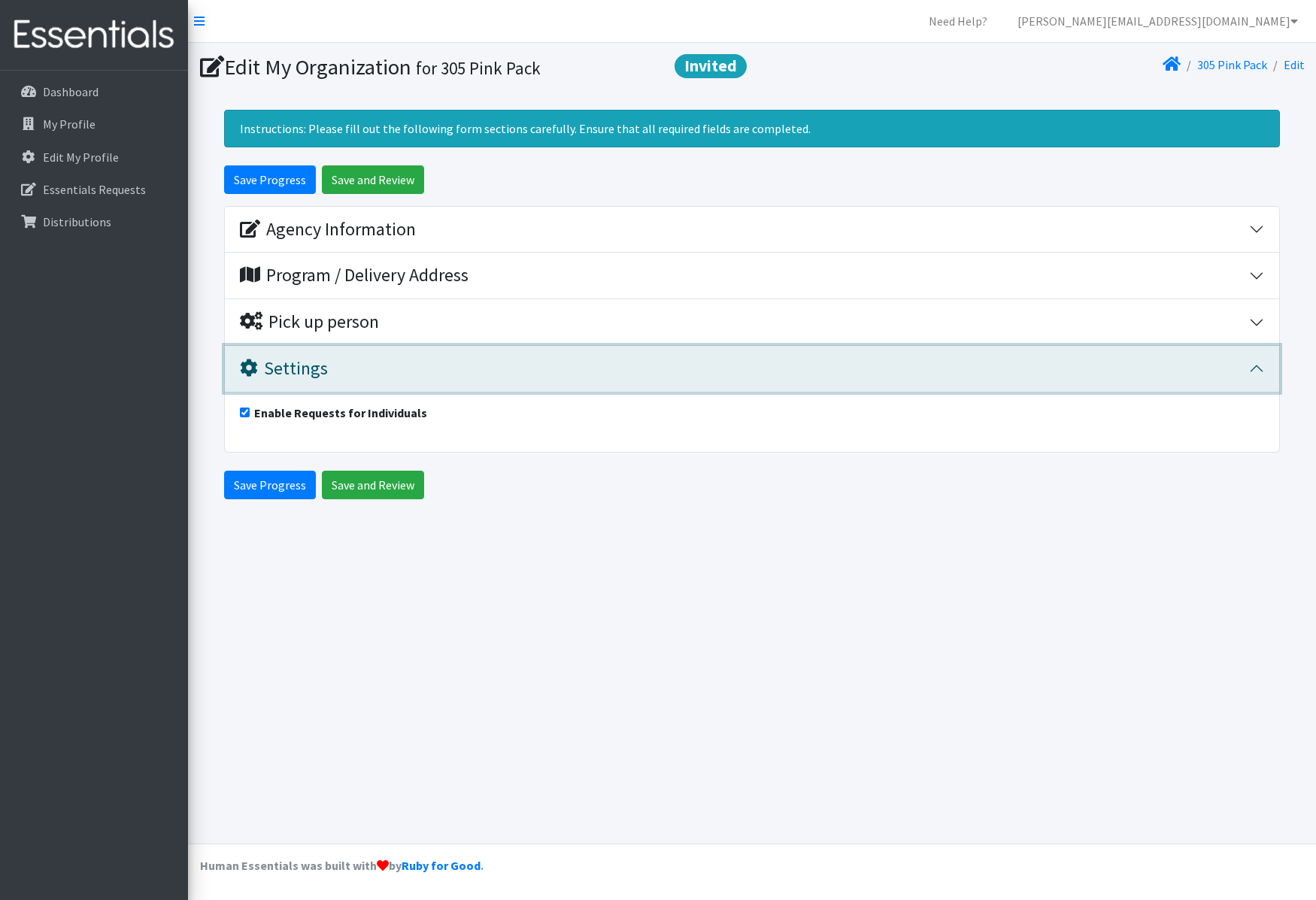
click at [393, 378] on button "Settings" at bounding box center [752, 369] width 1055 height 46
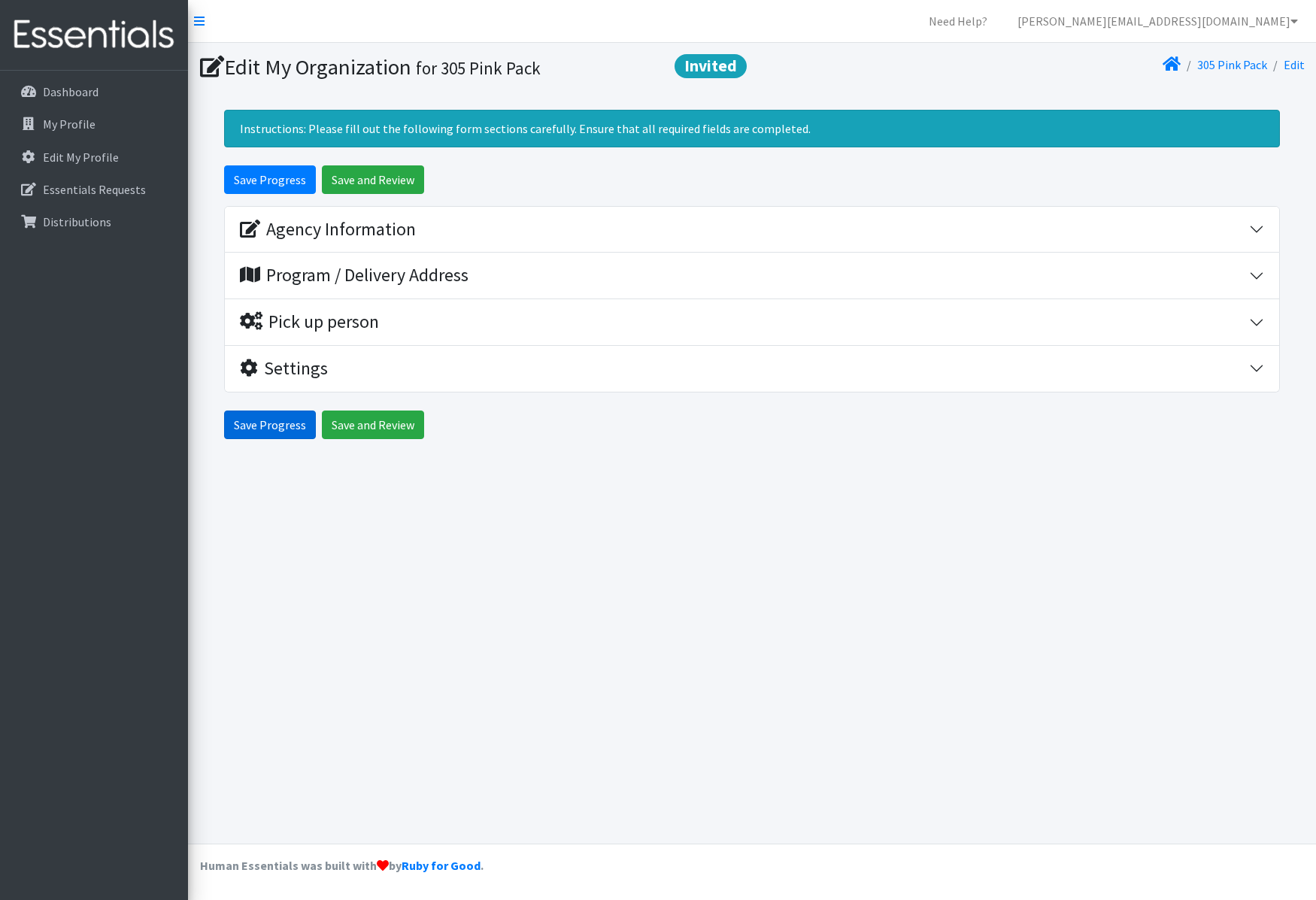
click at [275, 417] on input "Save Progress" at bounding box center [270, 424] width 92 height 29
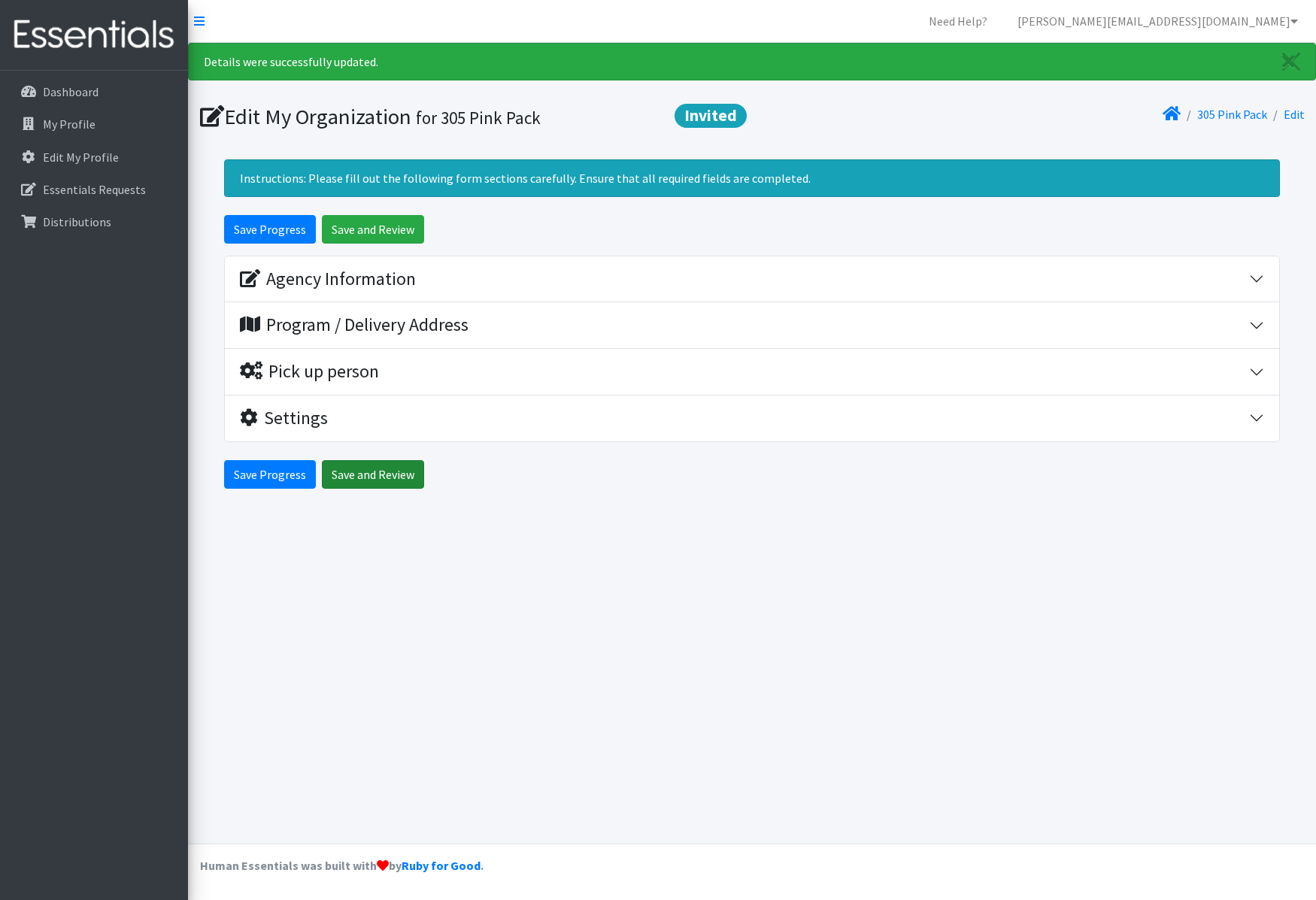
click at [358, 466] on input "Save and Review" at bounding box center [373, 474] width 102 height 29
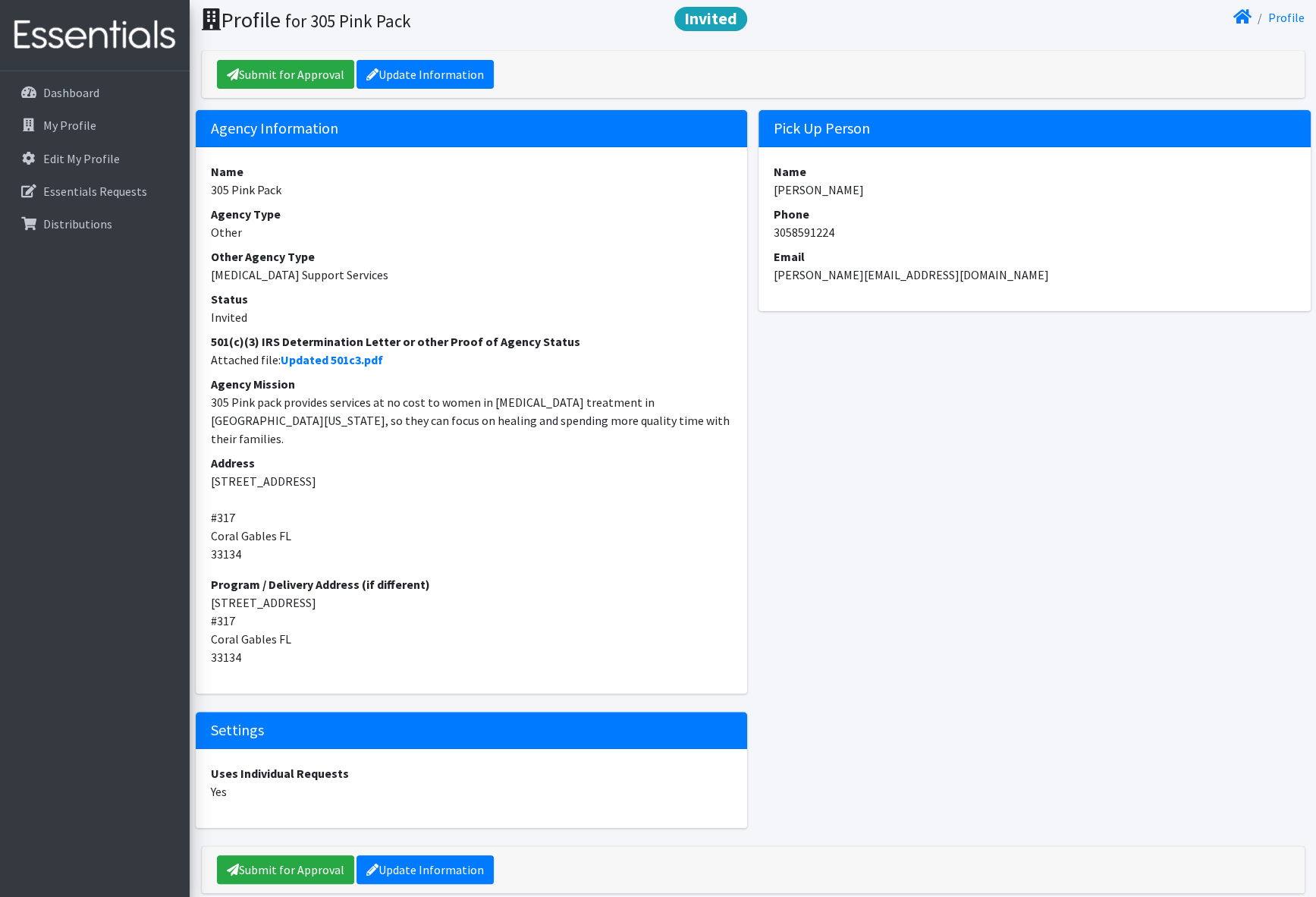
scroll to position [142, 0]
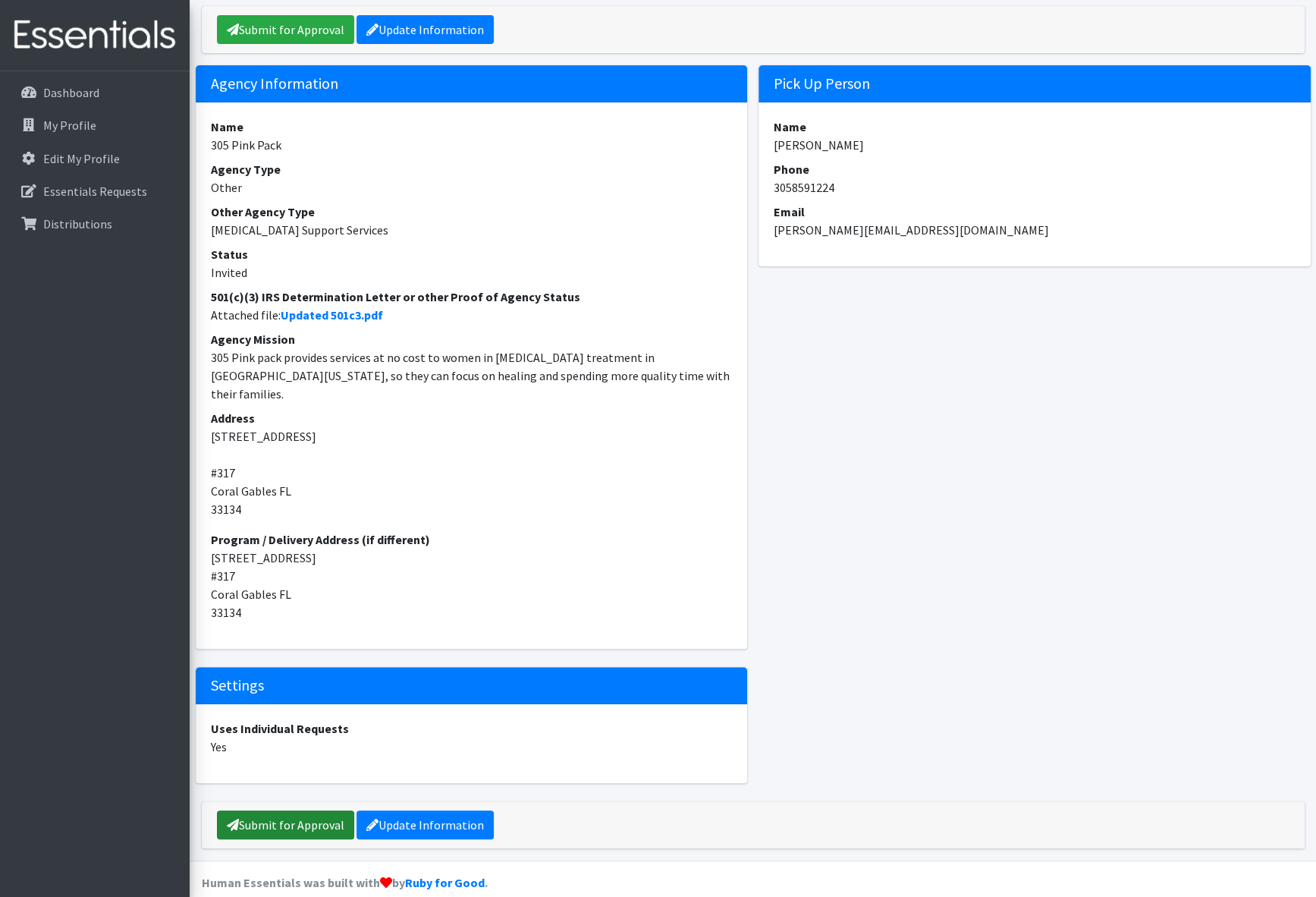
click at [257, 810] on link "Submit for Approval" at bounding box center [285, 824] width 137 height 29
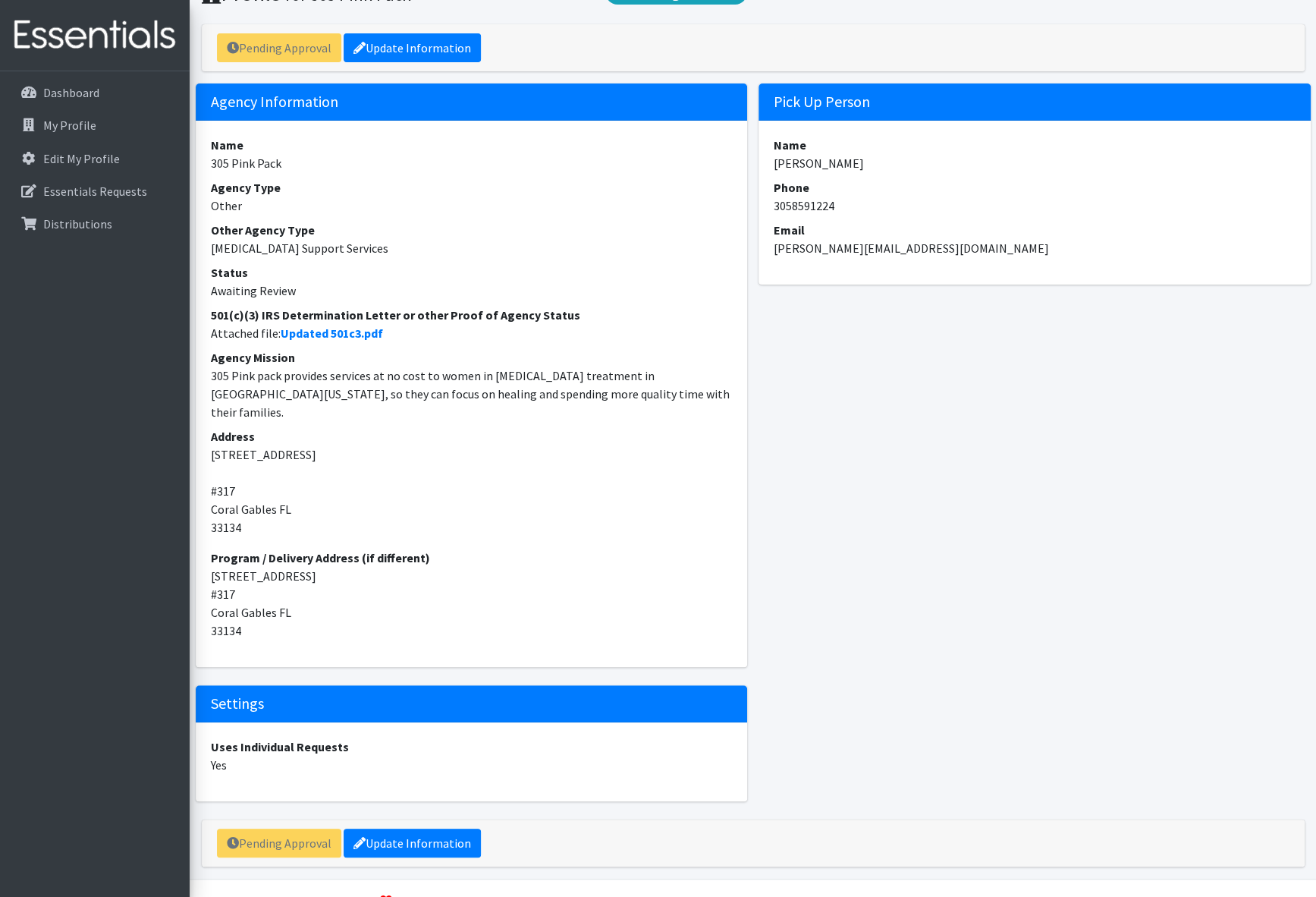
scroll to position [142, 0]
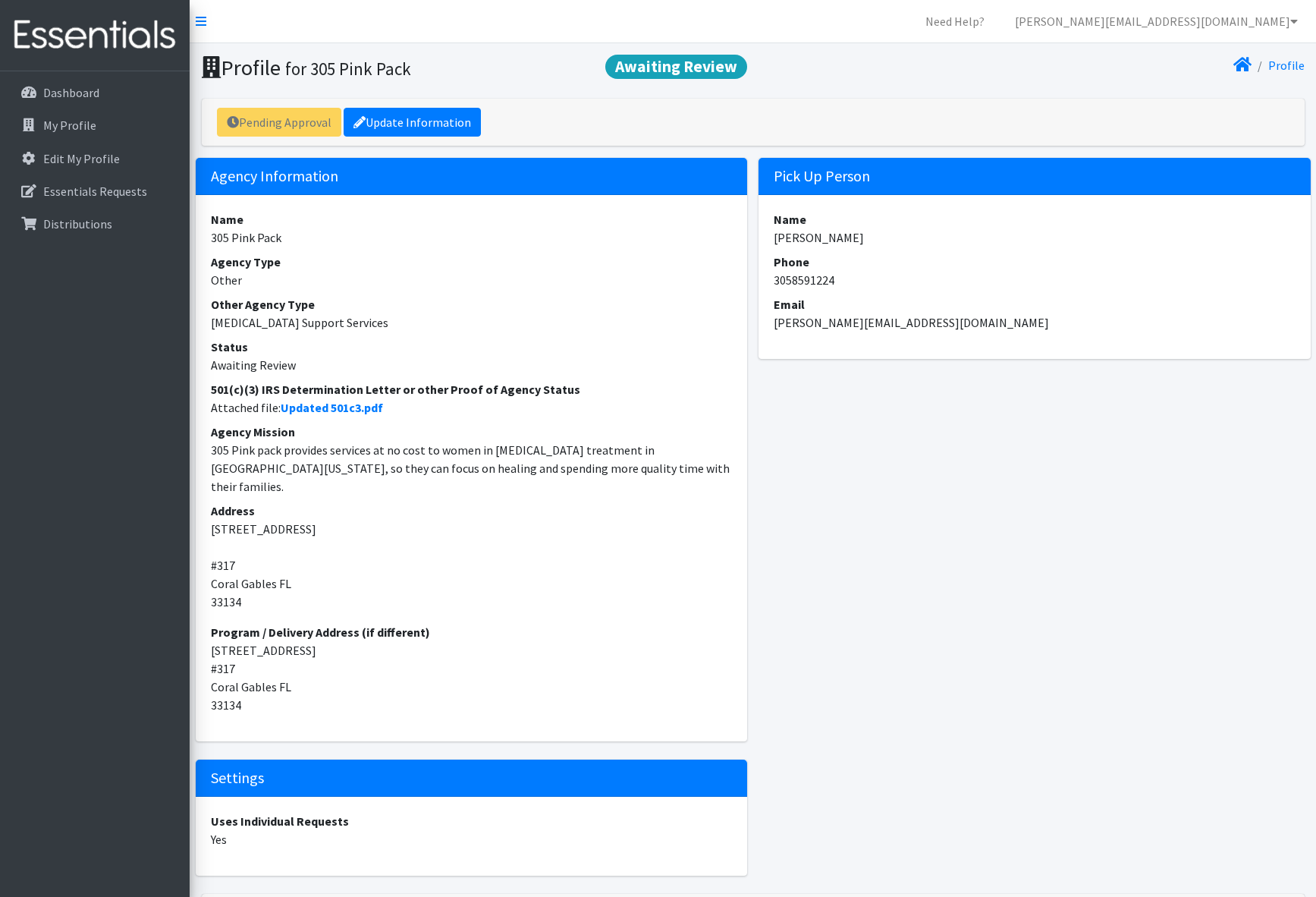
scroll to position [92, 0]
